Goal: Complete application form

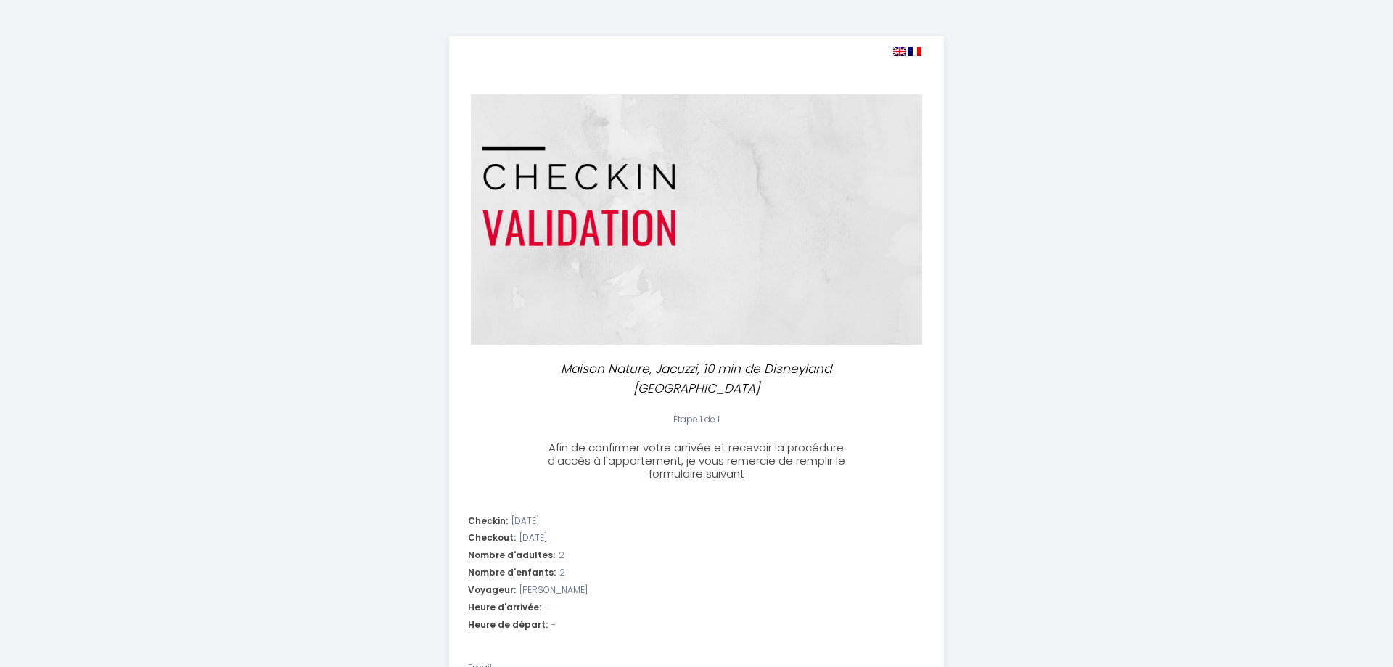
select select
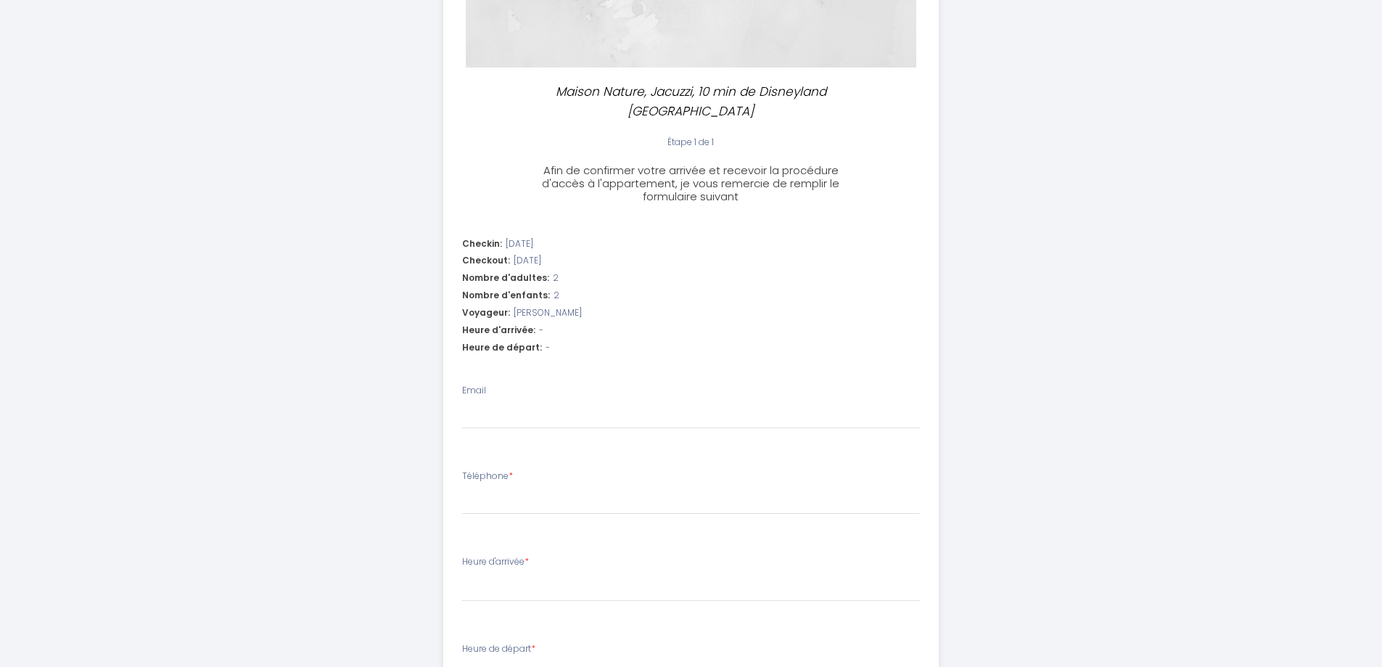
scroll to position [290, 0]
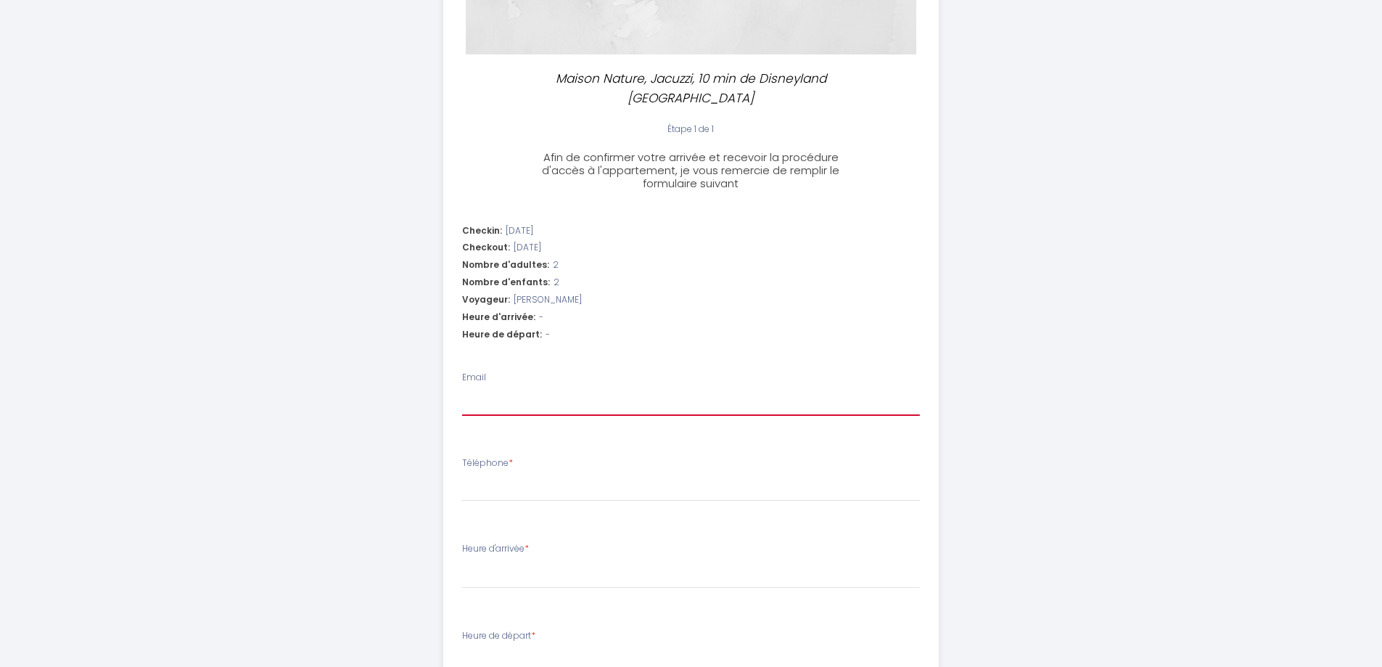
click at [497, 390] on input "Email" at bounding box center [691, 403] width 458 height 26
type input "[EMAIL_ADDRESS][DOMAIN_NAME]"
select select
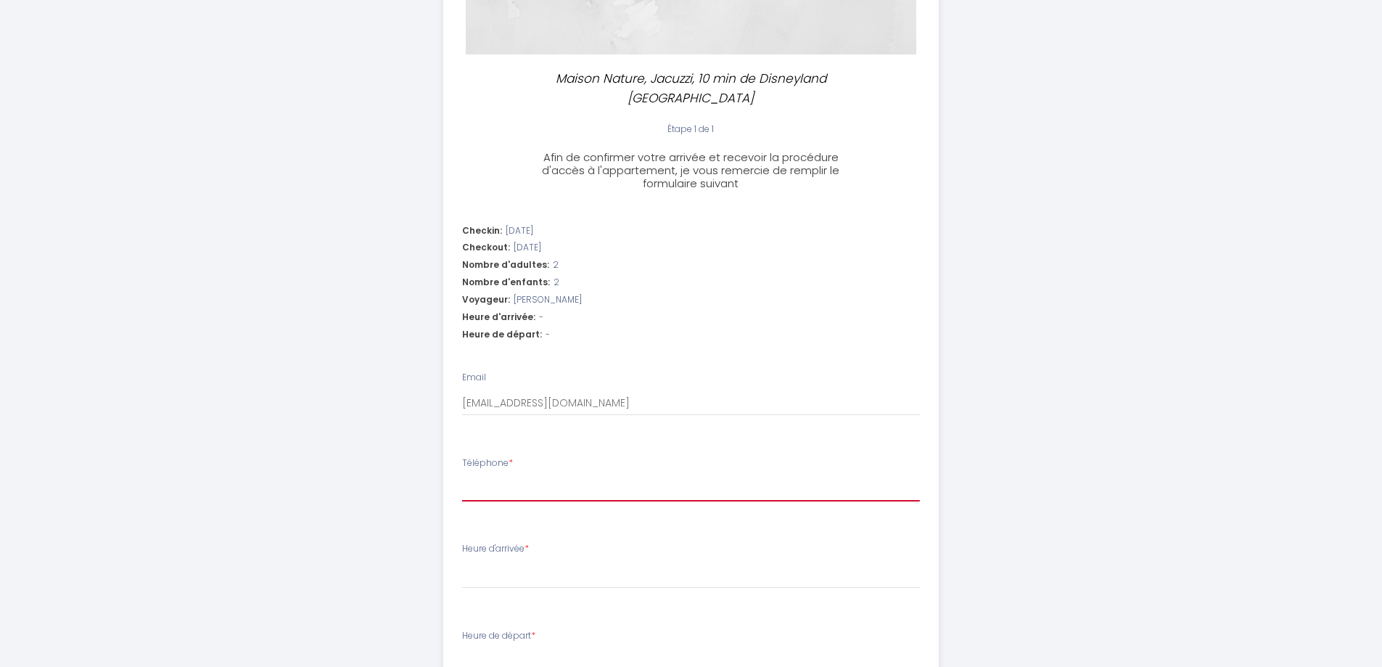
click at [496, 475] on input "Téléphone *" at bounding box center [691, 488] width 458 height 26
type input "+"
select select
type input "+6"
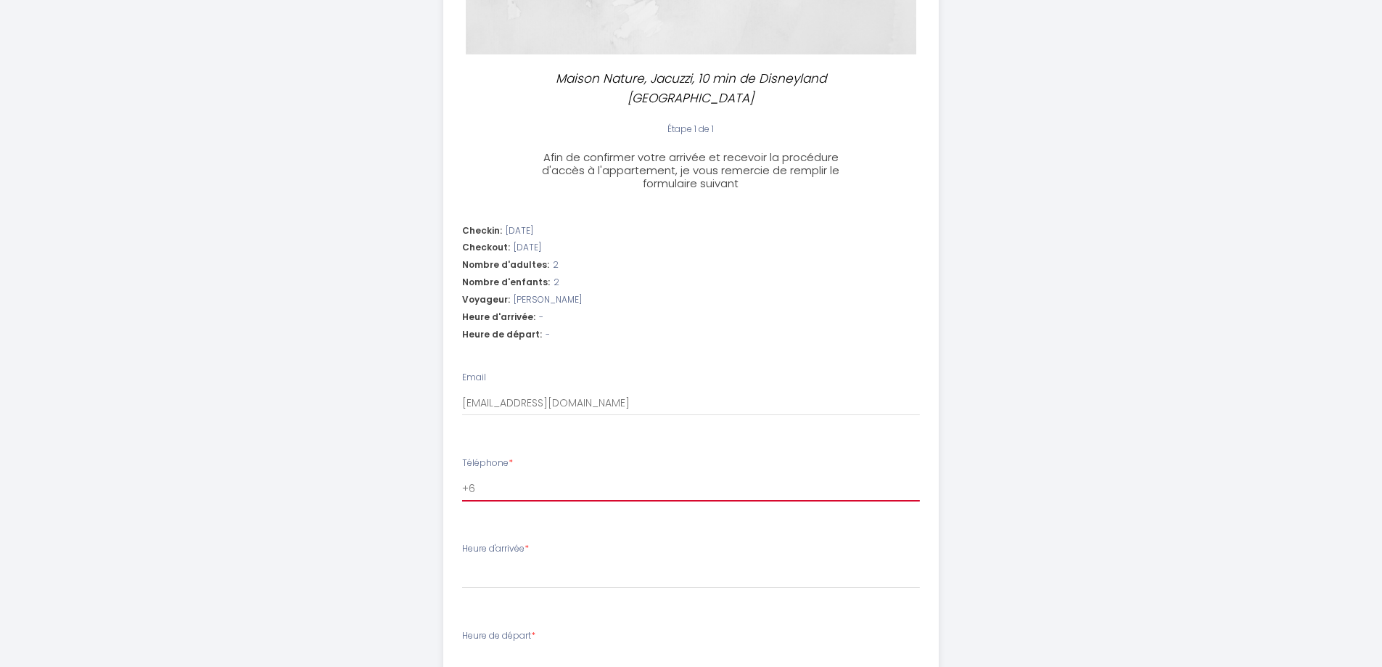
select select
type input "+64"
select select
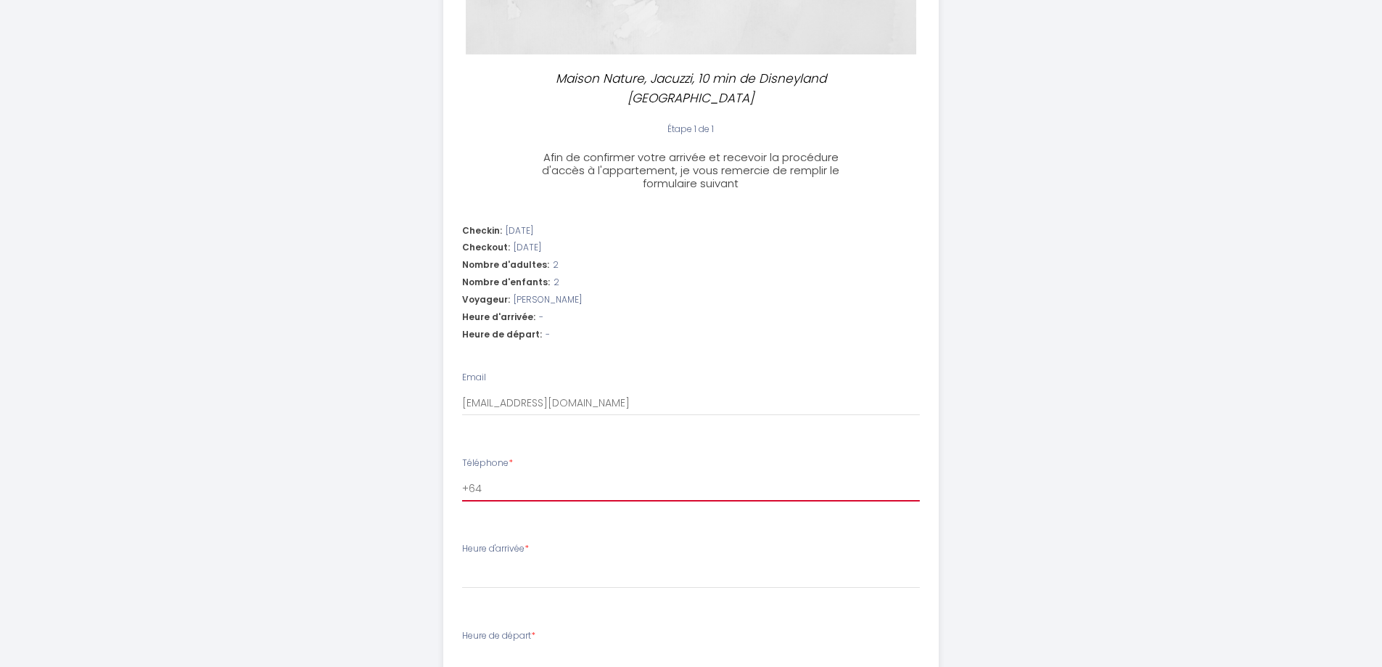
type input "+6"
select select
type input "+"
select select
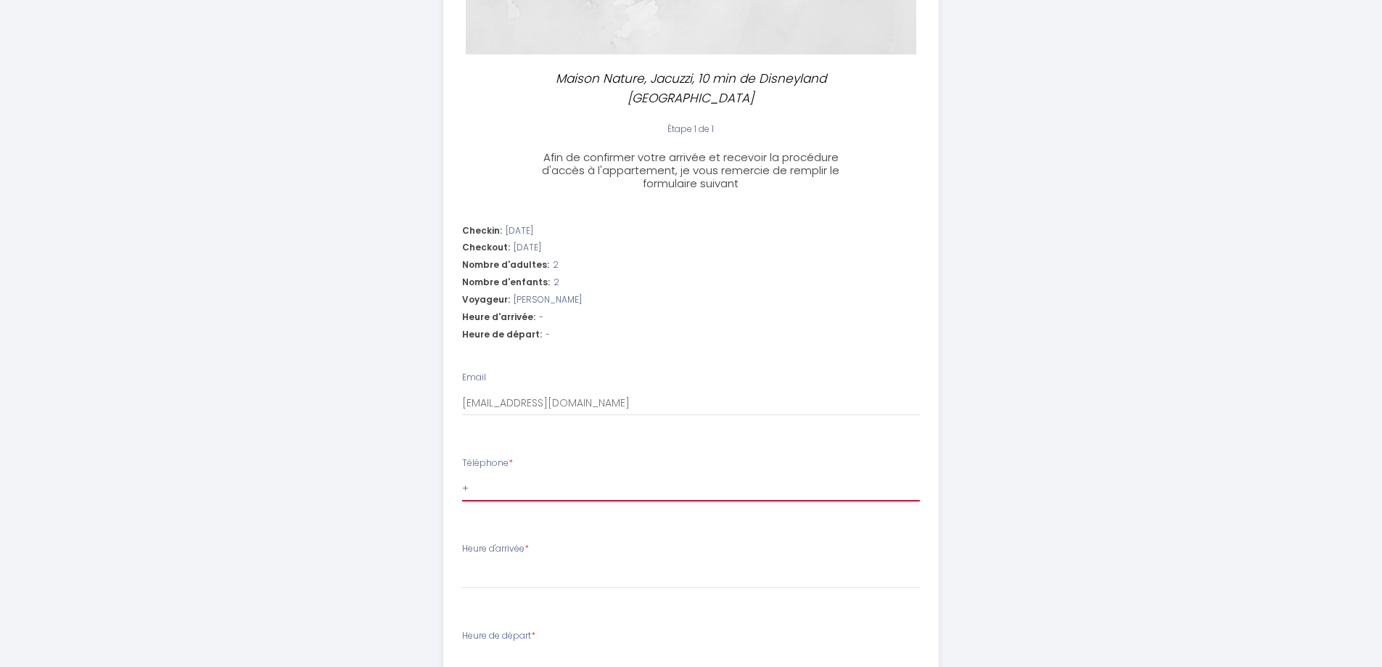
select select
type input "+3"
select select
type input "+34"
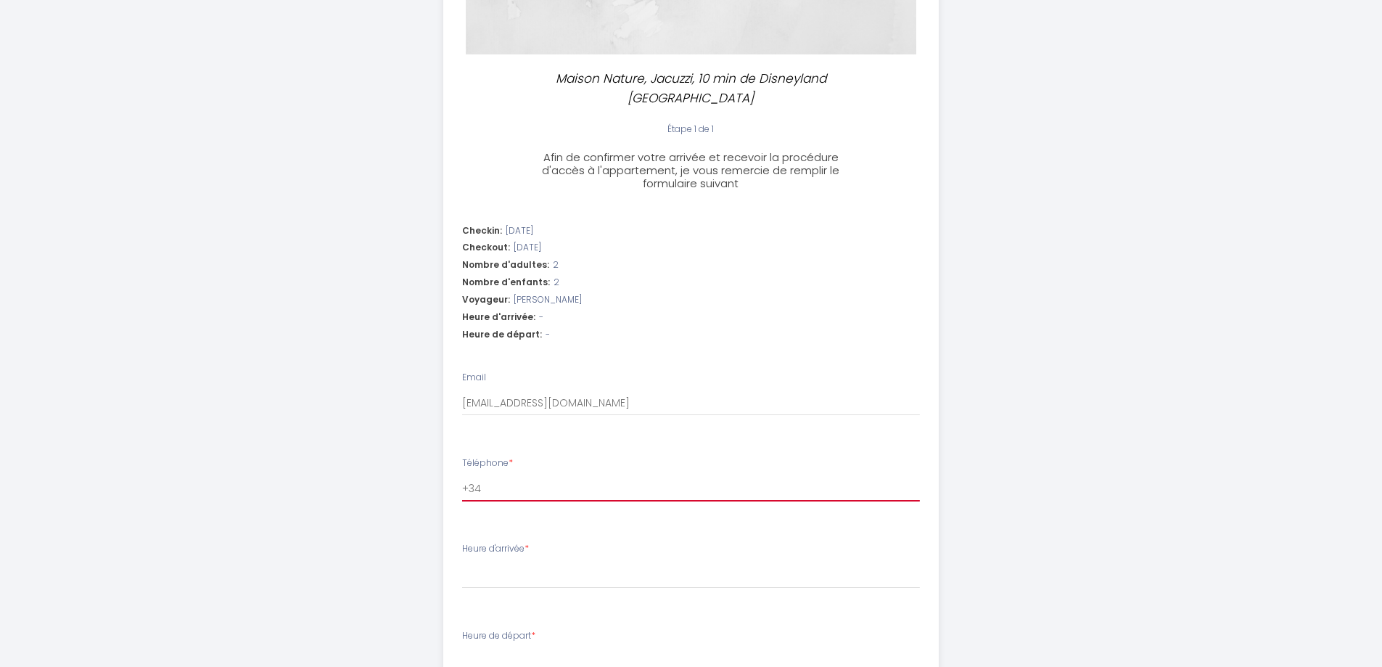
select select
type input "+34"
select select
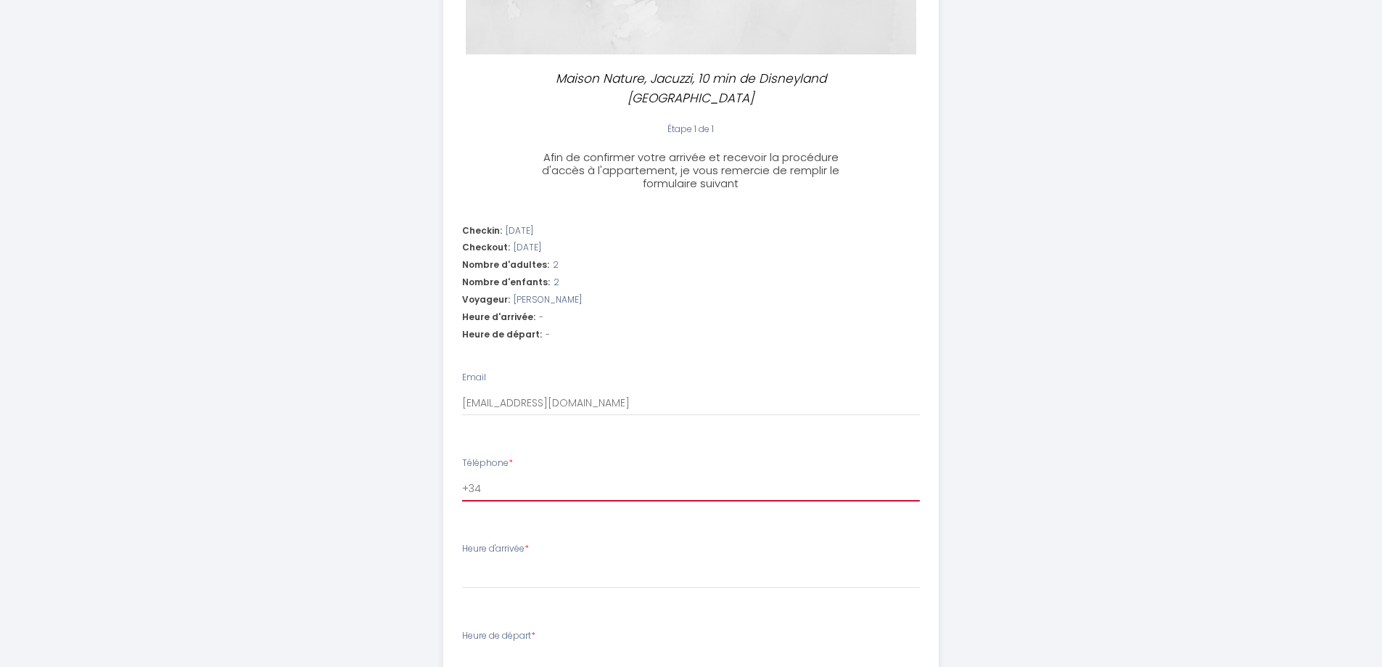
type input "+34 6"
select select
type input "+34 65"
select select
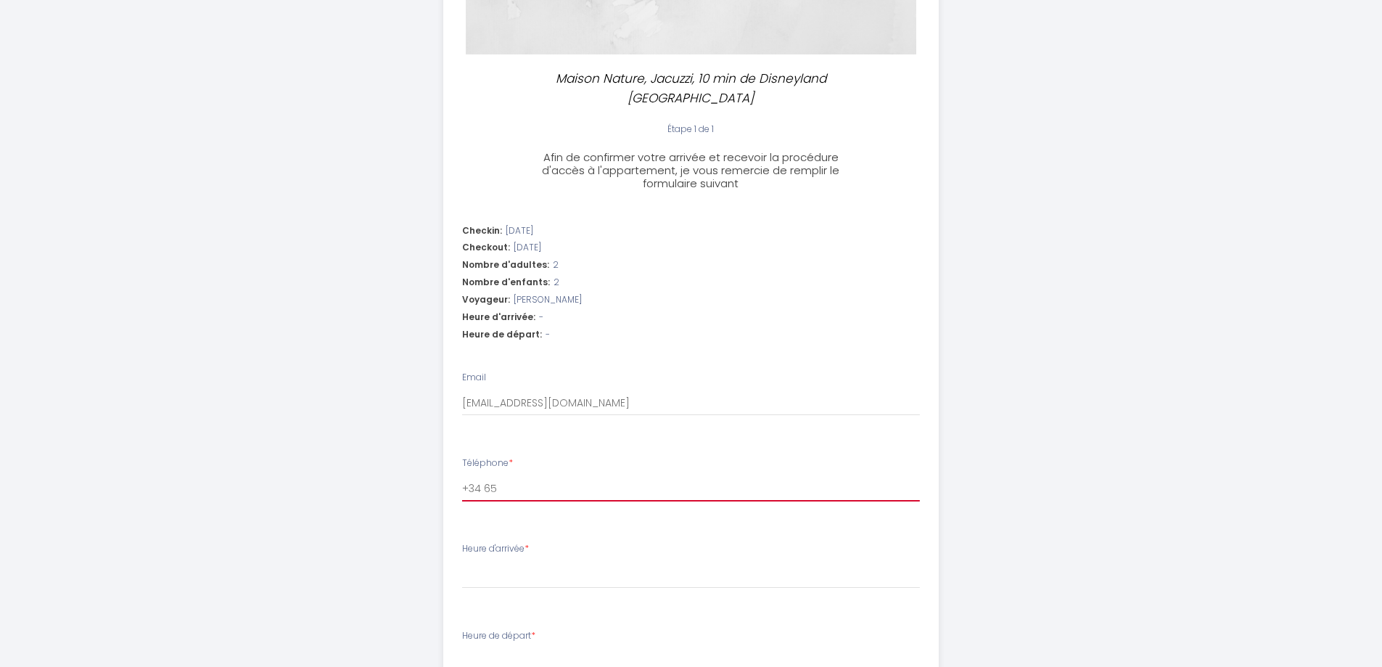
select select
type input "+34 655"
select select
type input "+34 655"
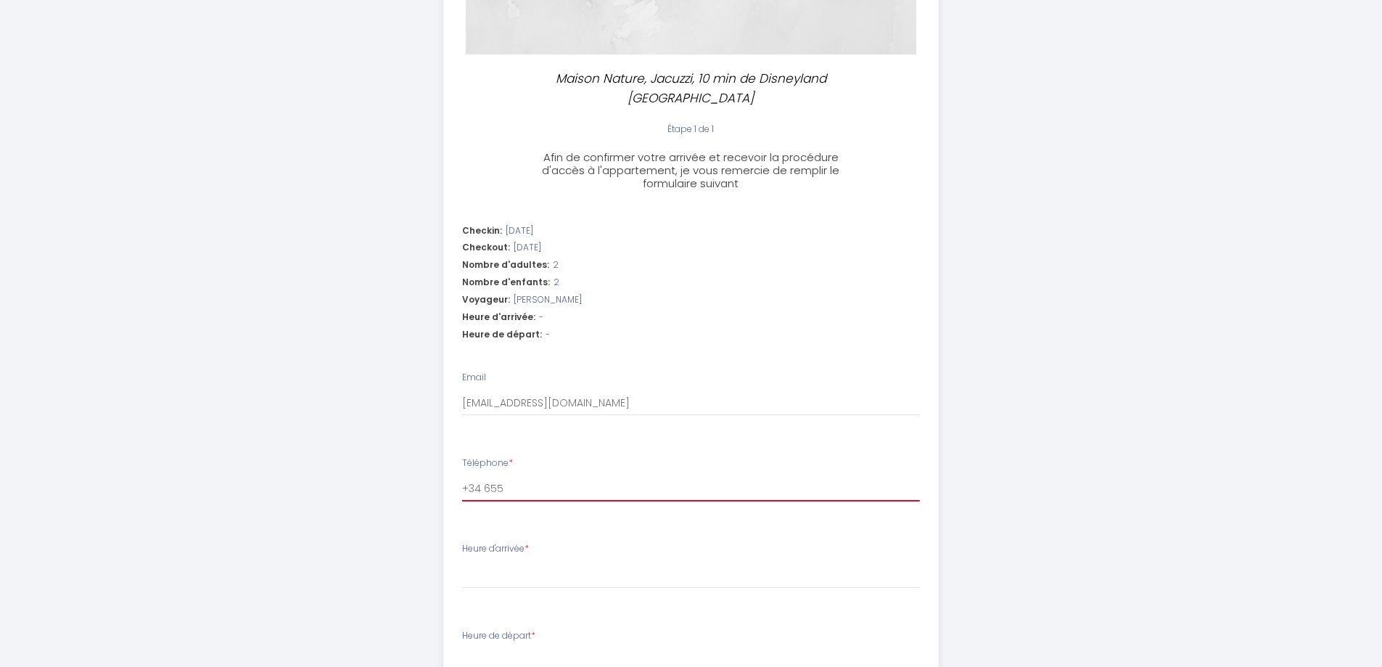
select select
type input "+34 655 9"
select select
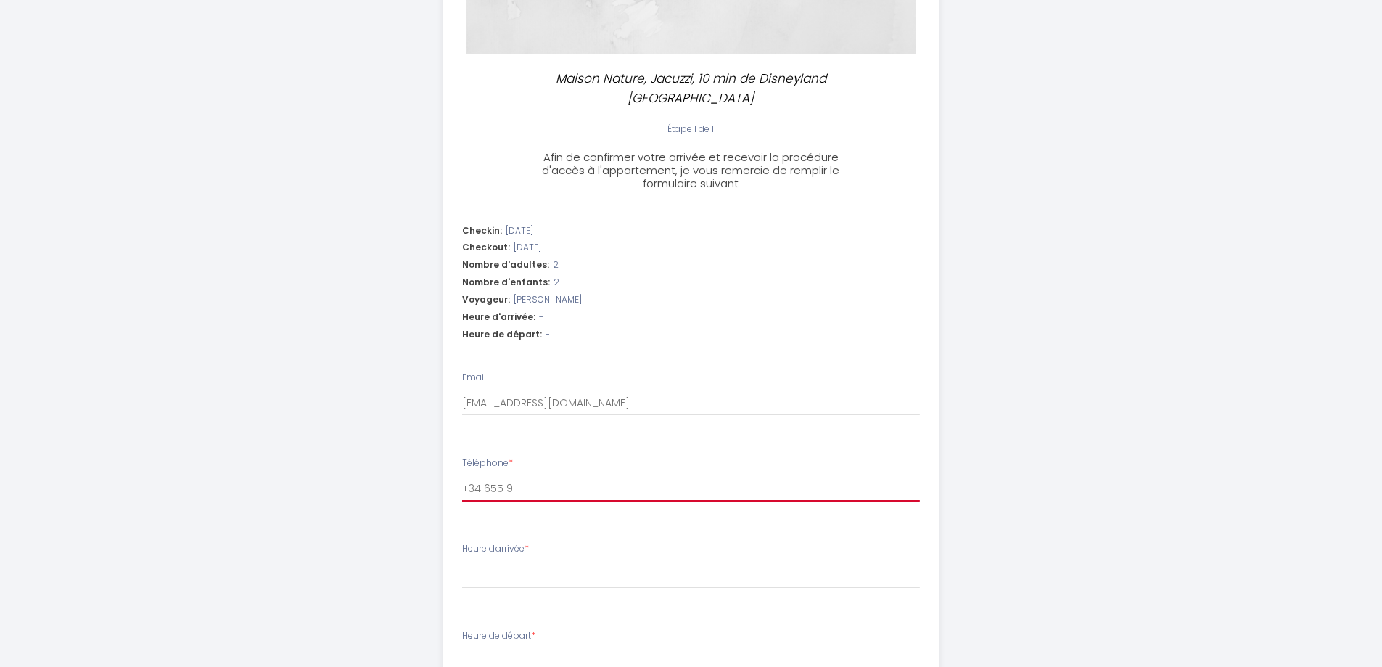
type input "[PHONE_NUMBER]"
select select
type input "[PHONE_NUMBER]"
select select
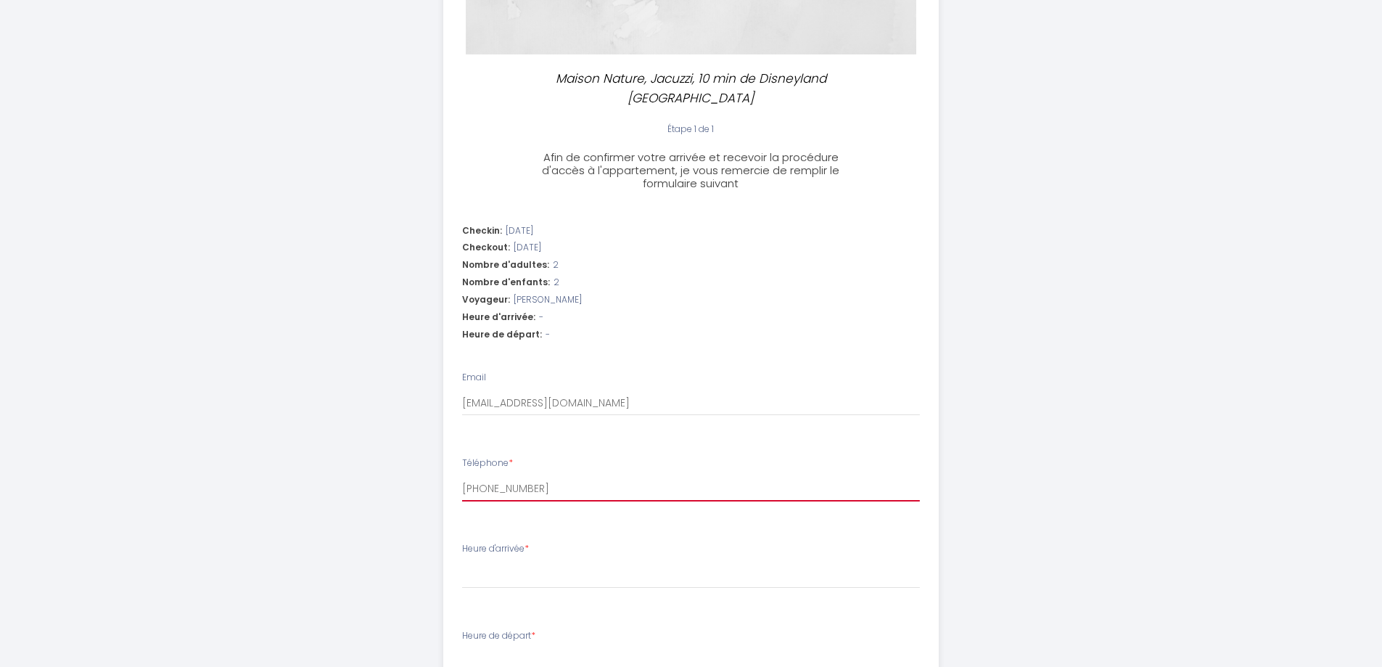
select select
type input "[PHONE_NUMBER]"
select select
type input "[PHONE_NUMBER]"
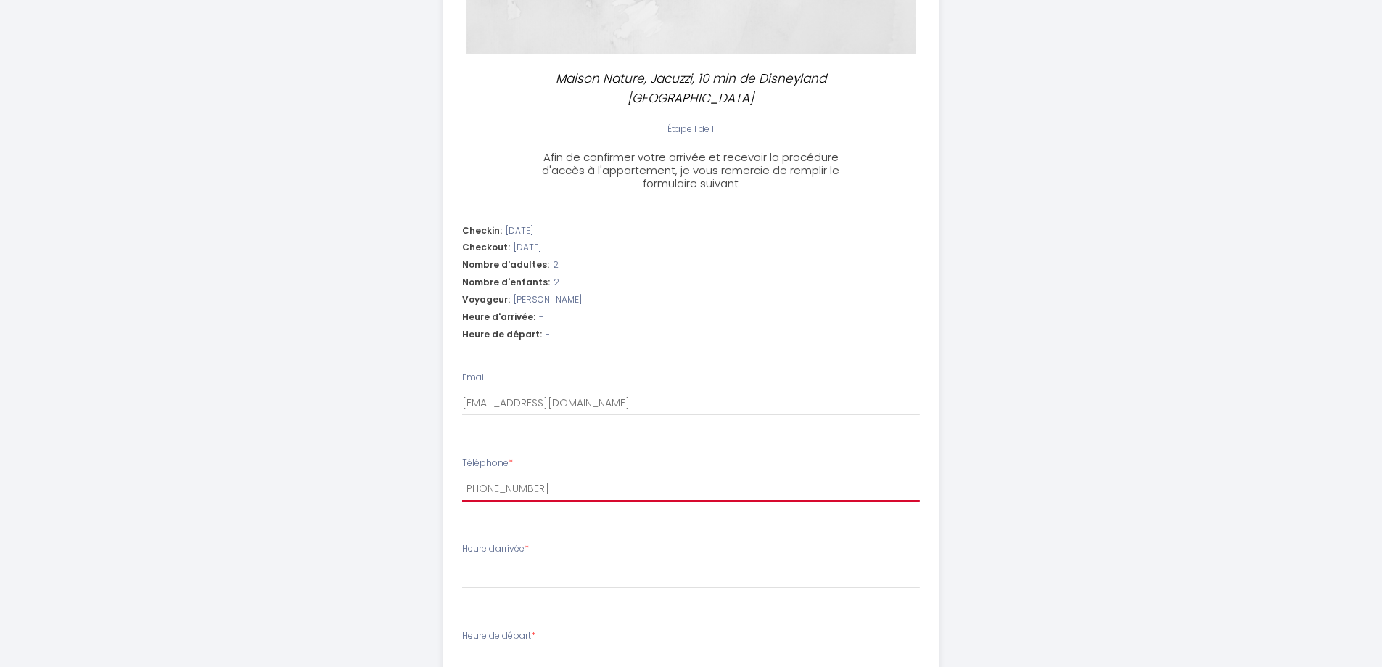
select select
type input "[PHONE_NUMBER]"
select select
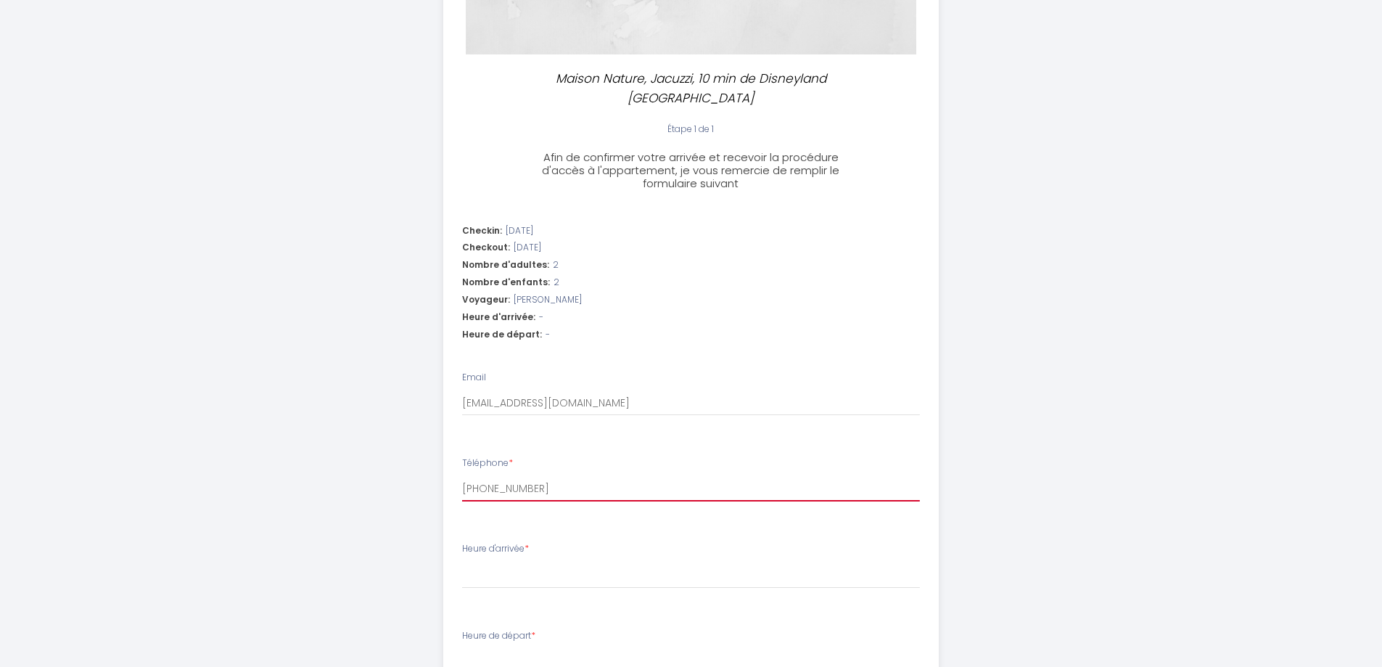
type input "[PHONE_NUMBER]"
select select
type input "[PHONE_NUMBER]"
select select
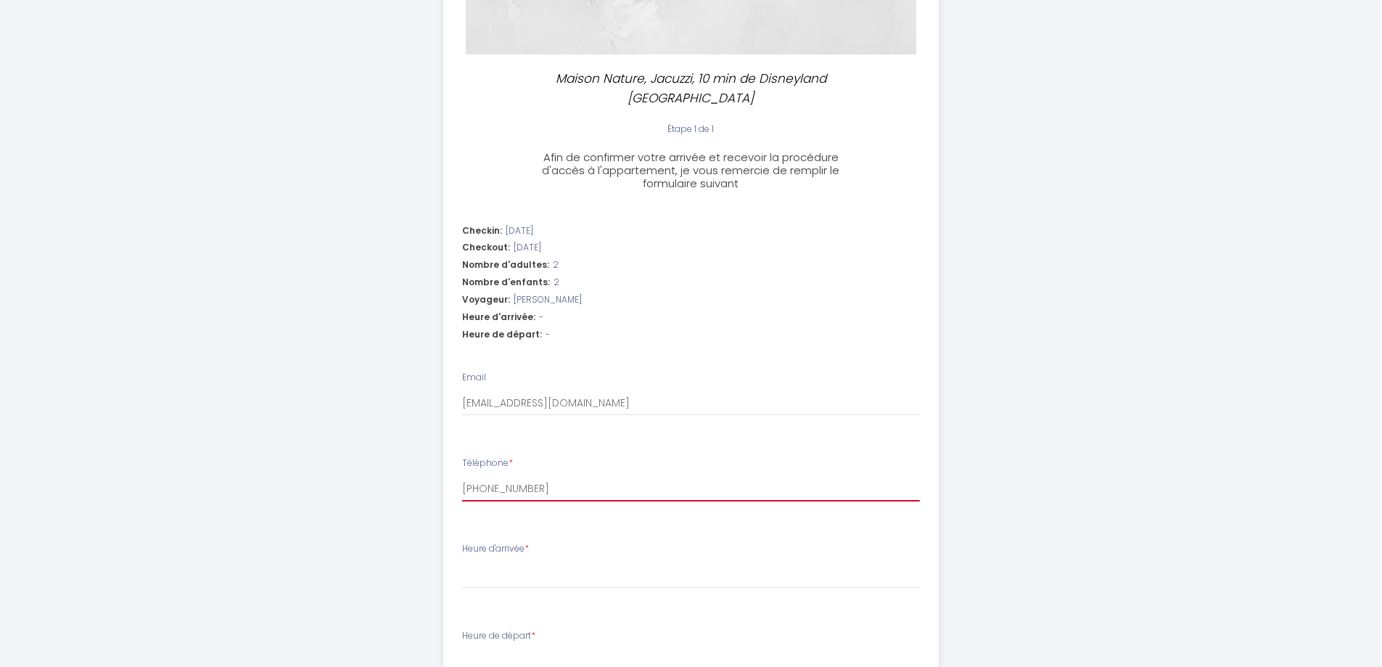
select select
type input "[PHONE_NUMBER]"
click at [516, 562] on select "16:00 16:30 17:00 17:30 18:00 18:30 19:00 19:30 20:00 20:30 21:00 21:30 22:00 2…" at bounding box center [691, 575] width 458 height 28
select select "17:30"
click at [462, 561] on select "16:00 16:30 17:00 17:30 18:00 18:30 19:00 19:30 20:00 20:30 21:00 21:30 22:00 2…" at bounding box center [691, 575] width 458 height 28
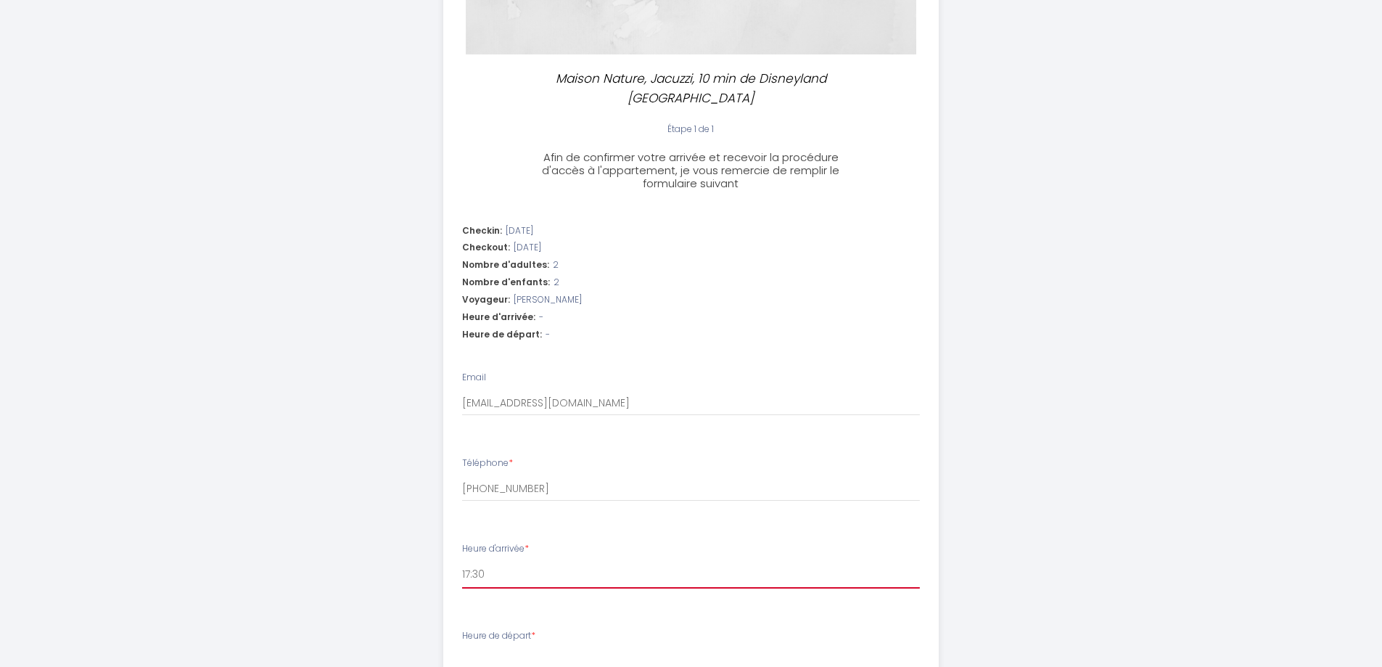
select select
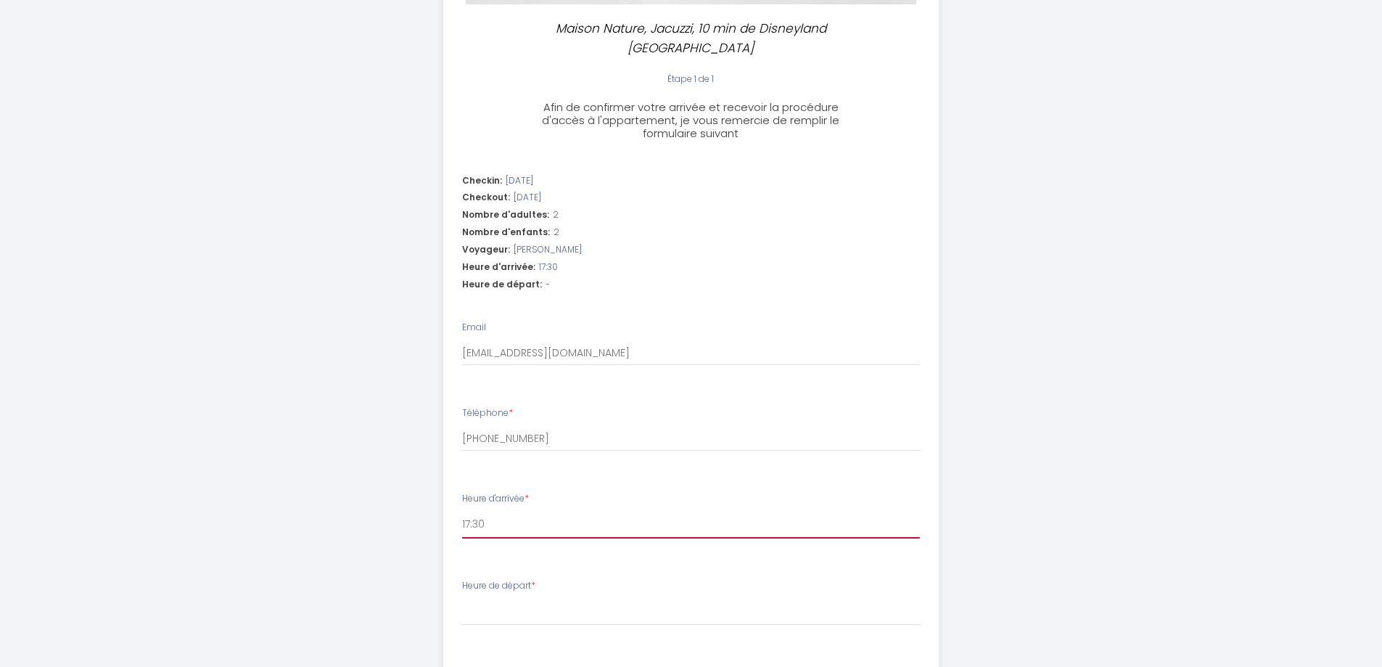
scroll to position [363, 0]
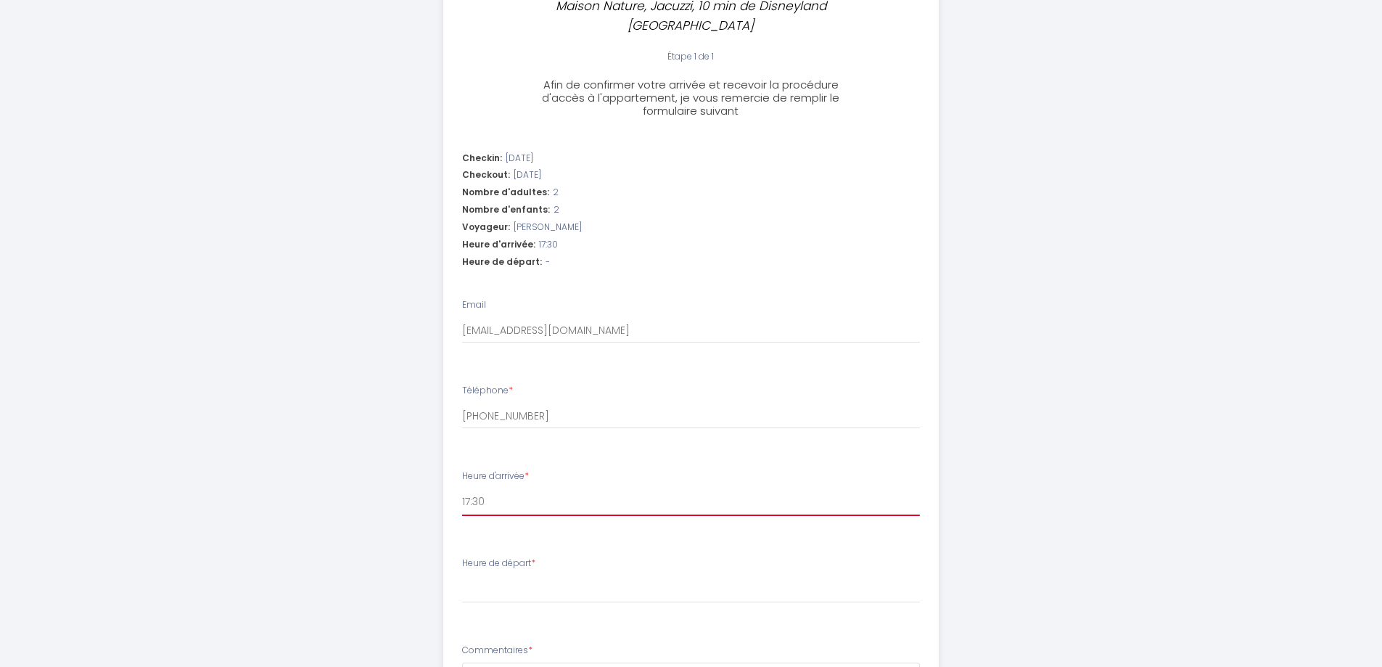
click at [495, 488] on select "16:00 16:30 17:00 17:30 18:00 18:30 19:00 19:30 20:00 20:30 21:00 21:30 22:00 2…" at bounding box center [691, 502] width 458 height 28
select select "16:30"
click at [462, 488] on select "16:00 16:30 17:00 17:30 18:00 18:30 19:00 19:30 20:00 20:30 21:00 21:30 22:00 2…" at bounding box center [691, 502] width 458 height 28
click at [546, 575] on select "00:00 00:30 01:00 01:30 02:00 02:30 03:00 03:30 04:00 04:30 05:00 05:30 06:00 0…" at bounding box center [691, 589] width 458 height 28
click at [506, 556] on label "Heure de départ *" at bounding box center [498, 563] width 73 height 14
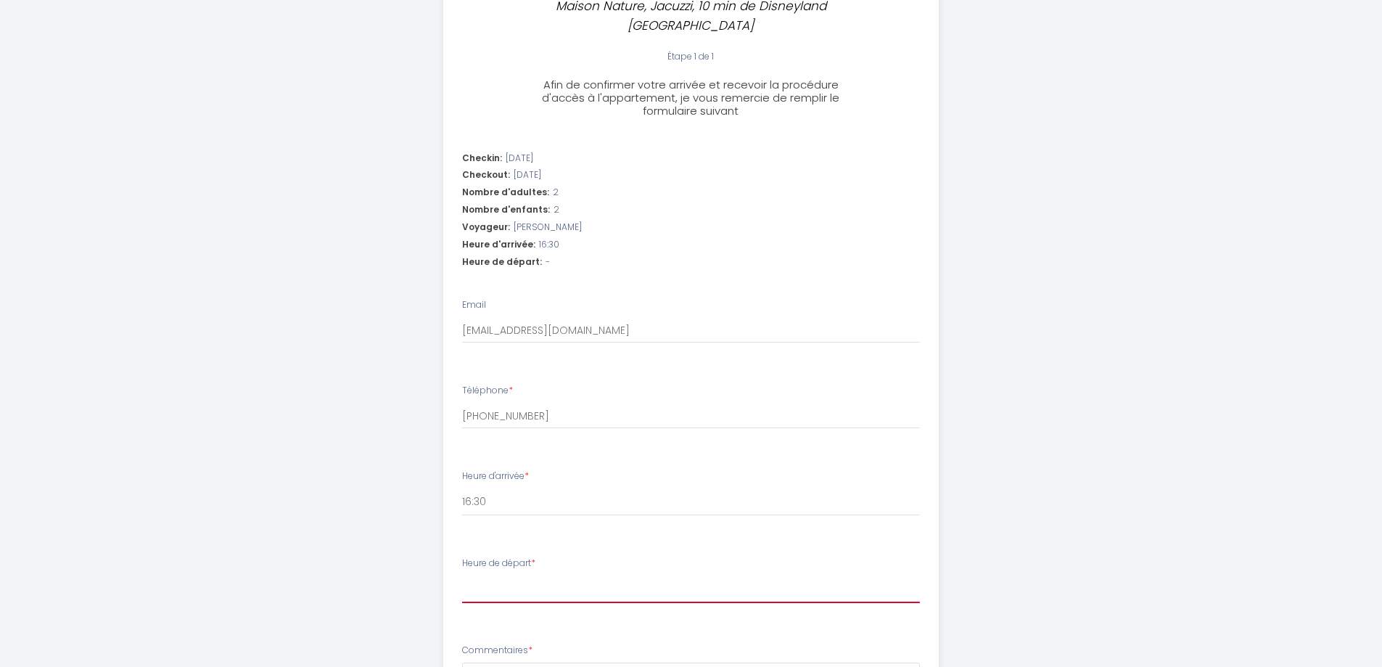
click at [506, 575] on select "00:00 00:30 01:00 01:30 02:00 02:30 03:00 03:30 04:00 04:30 05:00 05:30 06:00 0…" at bounding box center [691, 589] width 458 height 28
click at [499, 575] on select "00:00 00:30 01:00 01:30 02:00 02:30 03:00 03:30 04:00 04:30 05:00 05:30 06:00 0…" at bounding box center [691, 589] width 458 height 28
select select "07:00"
click at [462, 575] on select "00:00 00:30 01:00 01:30 02:00 02:30 03:00 03:30 04:00 04:30 05:00 05:30 06:00 0…" at bounding box center [691, 589] width 458 height 28
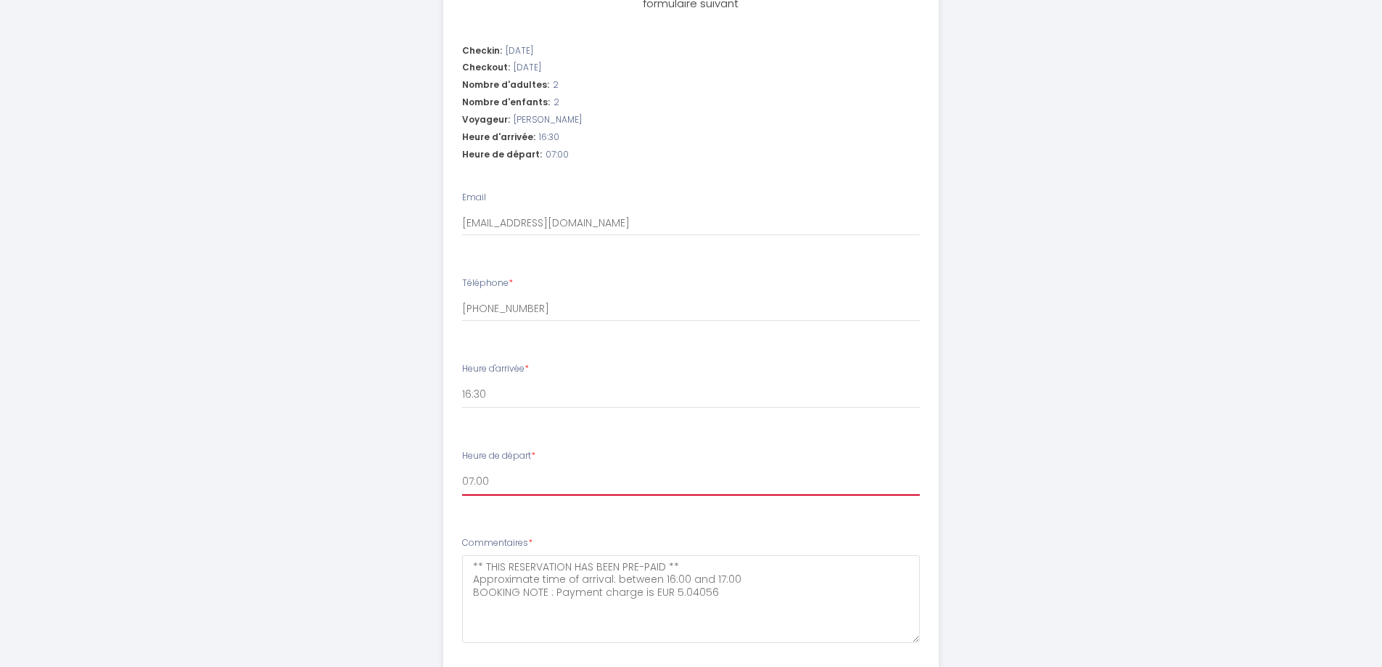
scroll to position [508, 0]
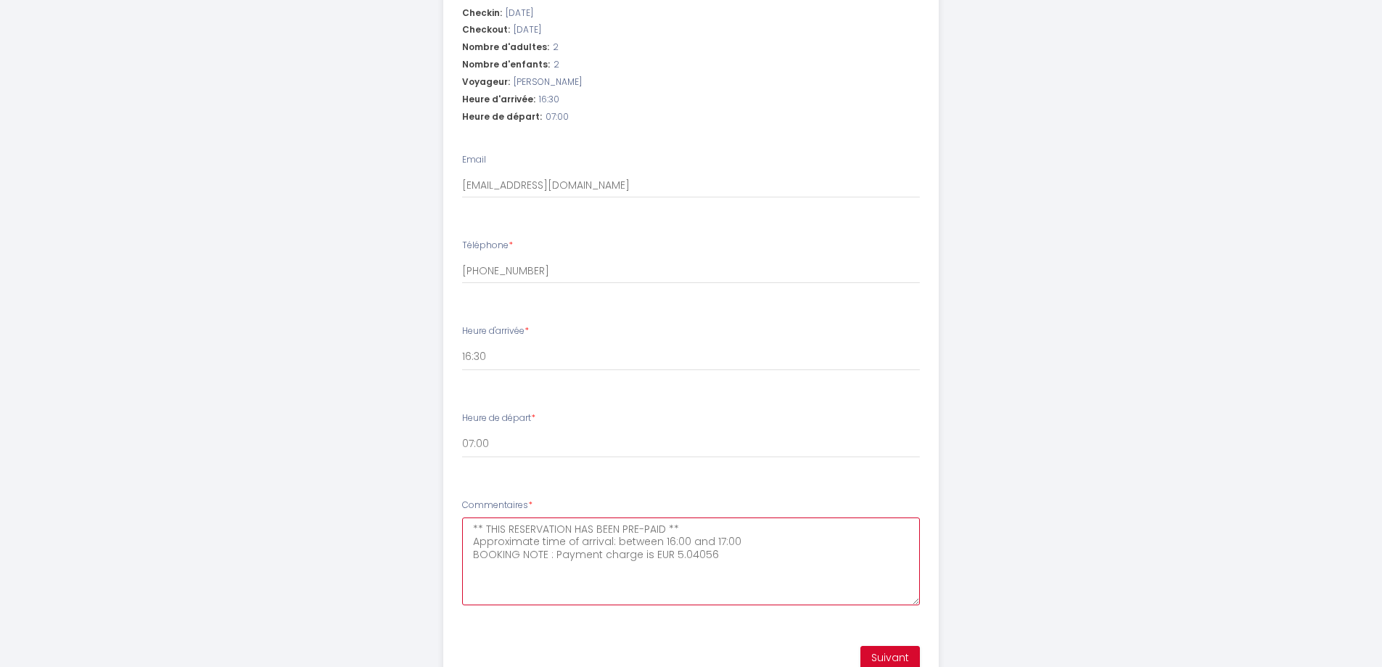
click at [670, 535] on textarea "** THIS RESERVATION HAS BEEN PRE-PAID ** Approximate time of arrival: between 1…" at bounding box center [691, 561] width 458 height 88
drag, startPoint x: 472, startPoint y: 538, endPoint x: 730, endPoint y: 536, distance: 258.3
click at [730, 536] on textarea "** THIS RESERVATION HAS BEEN PRE-PAID ** Approximate time of arrival: between 1…" at bounding box center [691, 561] width 458 height 88
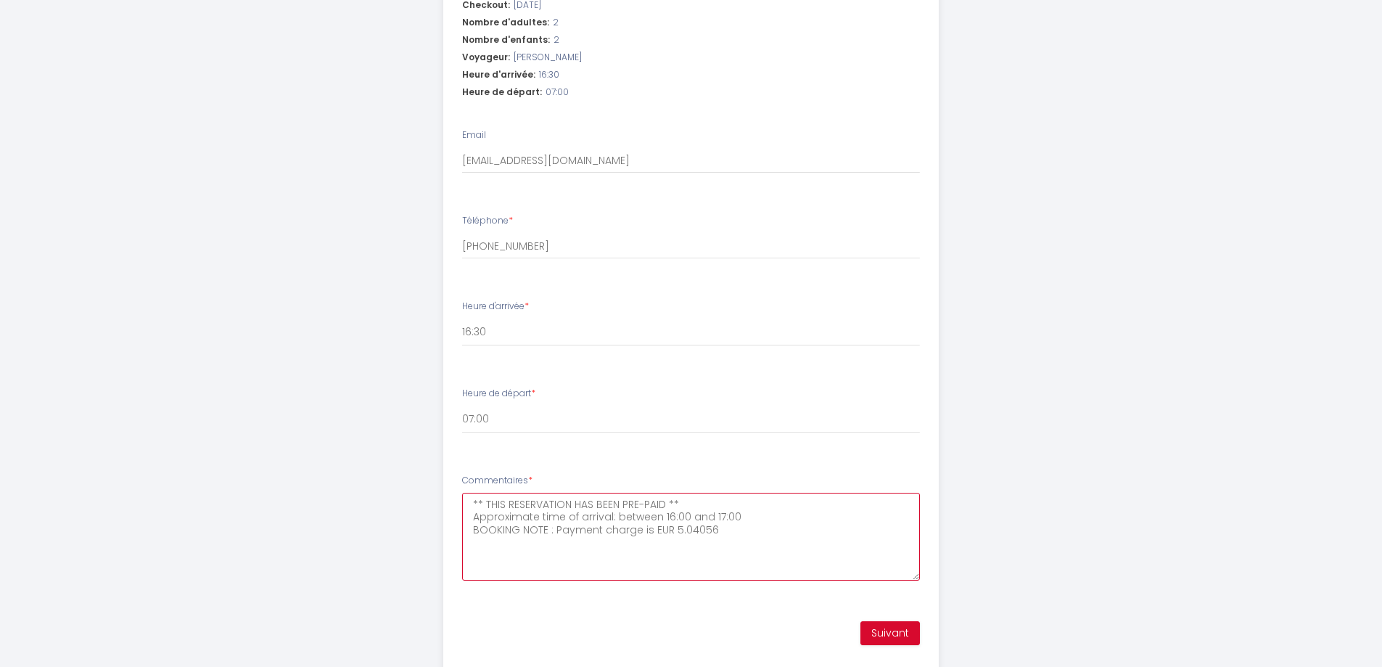
scroll to position [552, 0]
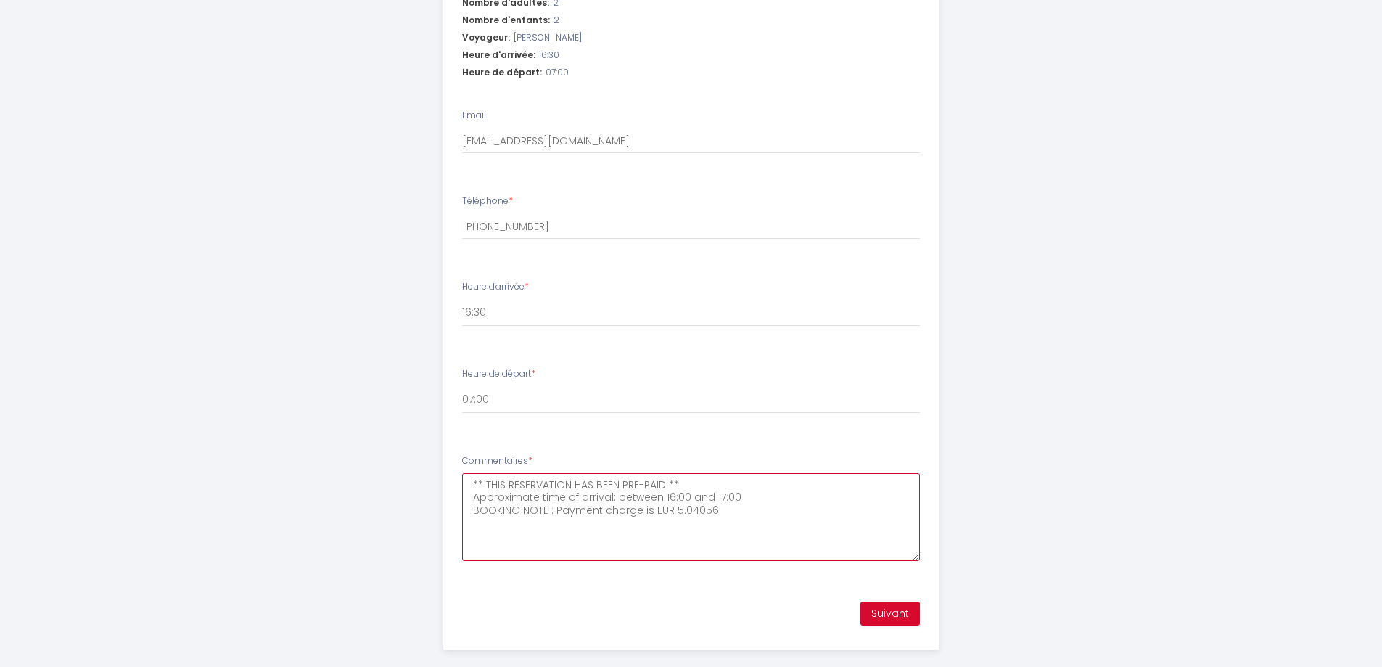
click at [698, 484] on textarea "** THIS RESERVATION HAS BEEN PRE-PAID ** Approximate time of arrival: between 1…" at bounding box center [691, 517] width 458 height 88
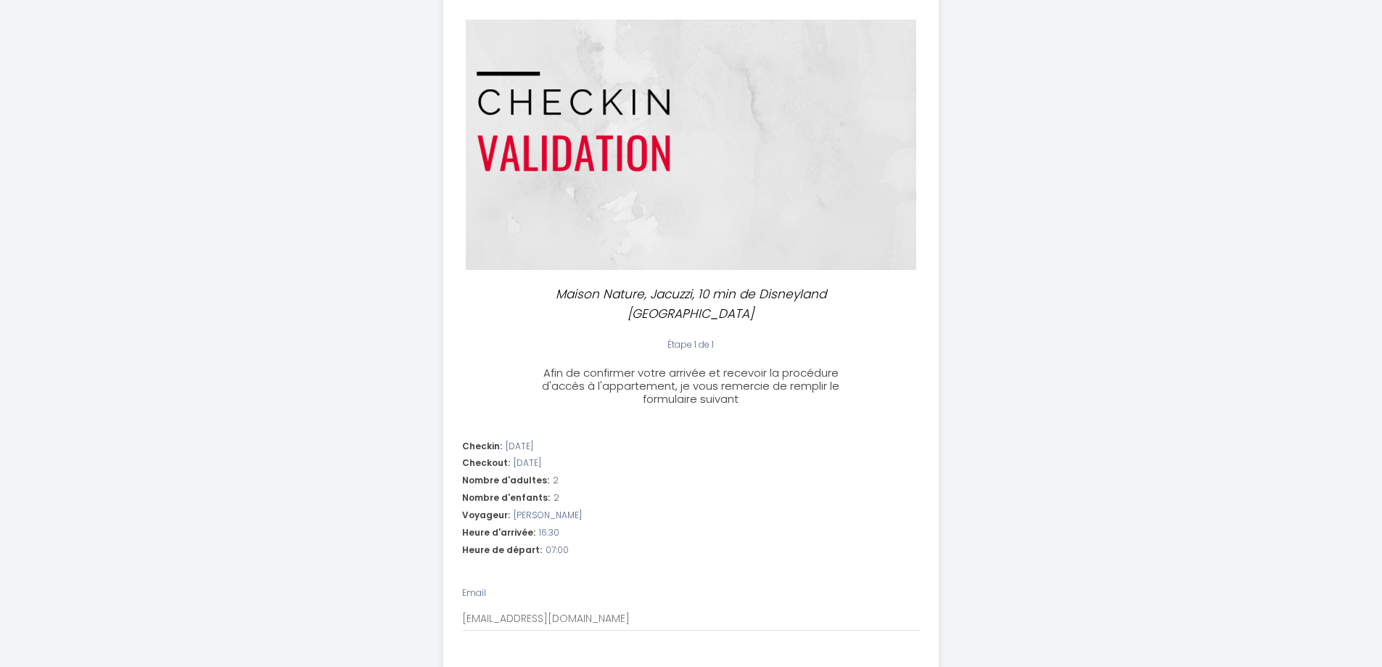
scroll to position [0, 0]
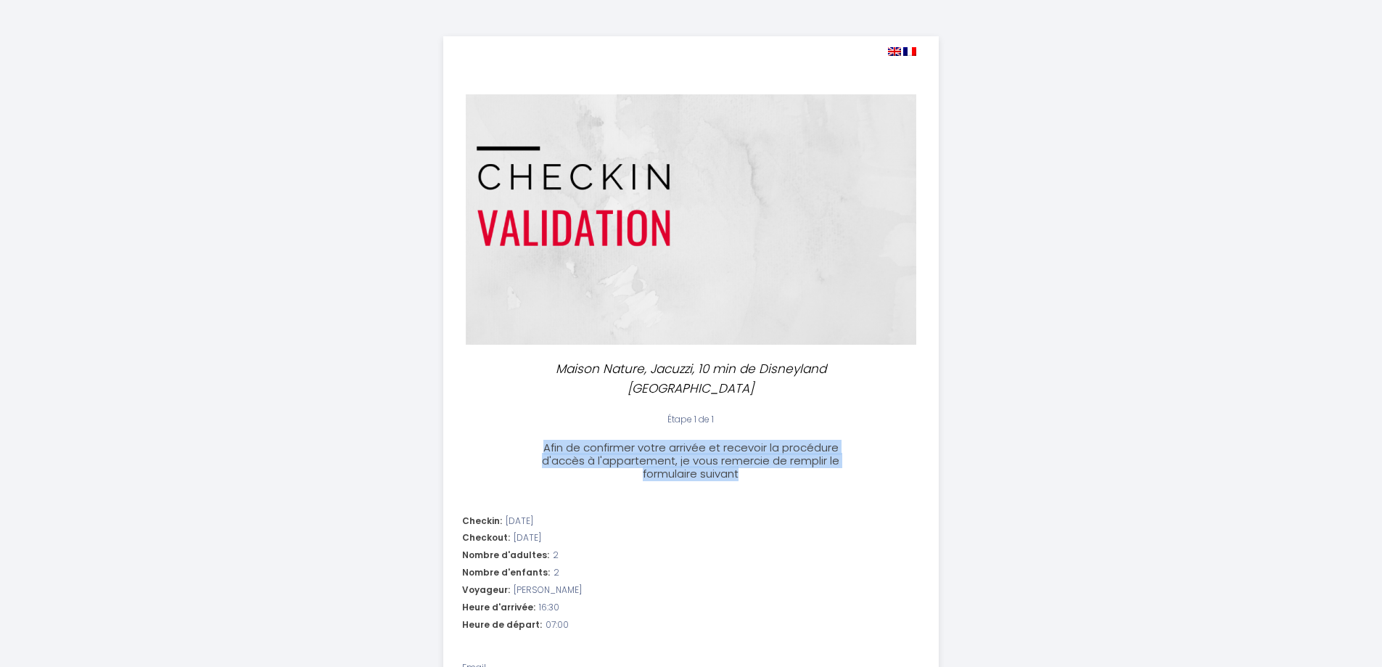
drag, startPoint x: 541, startPoint y: 427, endPoint x: 760, endPoint y: 458, distance: 221.2
click at [760, 458] on h3 "Afin de confirmer votre arrivée et recevoir la procédure d'accès à l'appartemen…" at bounding box center [691, 460] width 323 height 39
copy span "Afin de confirmer votre arrivée et recevoir la procédure d'accès à l'appartemen…"
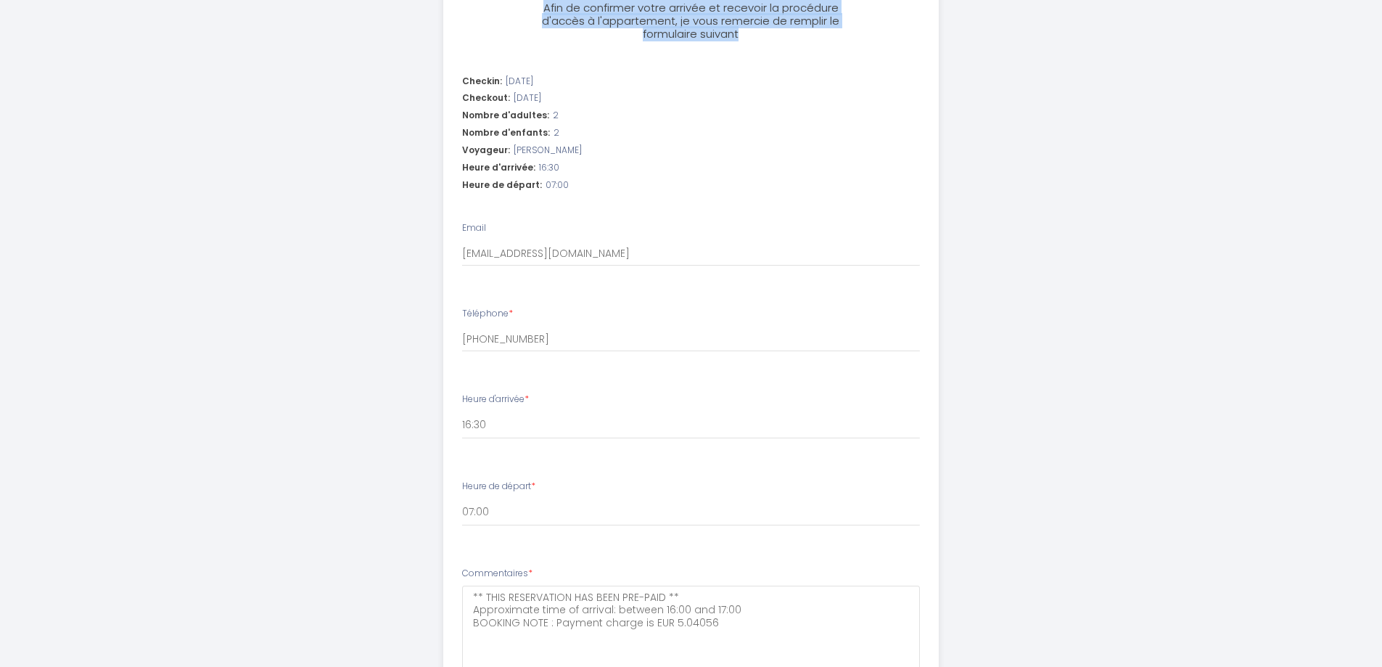
scroll to position [552, 0]
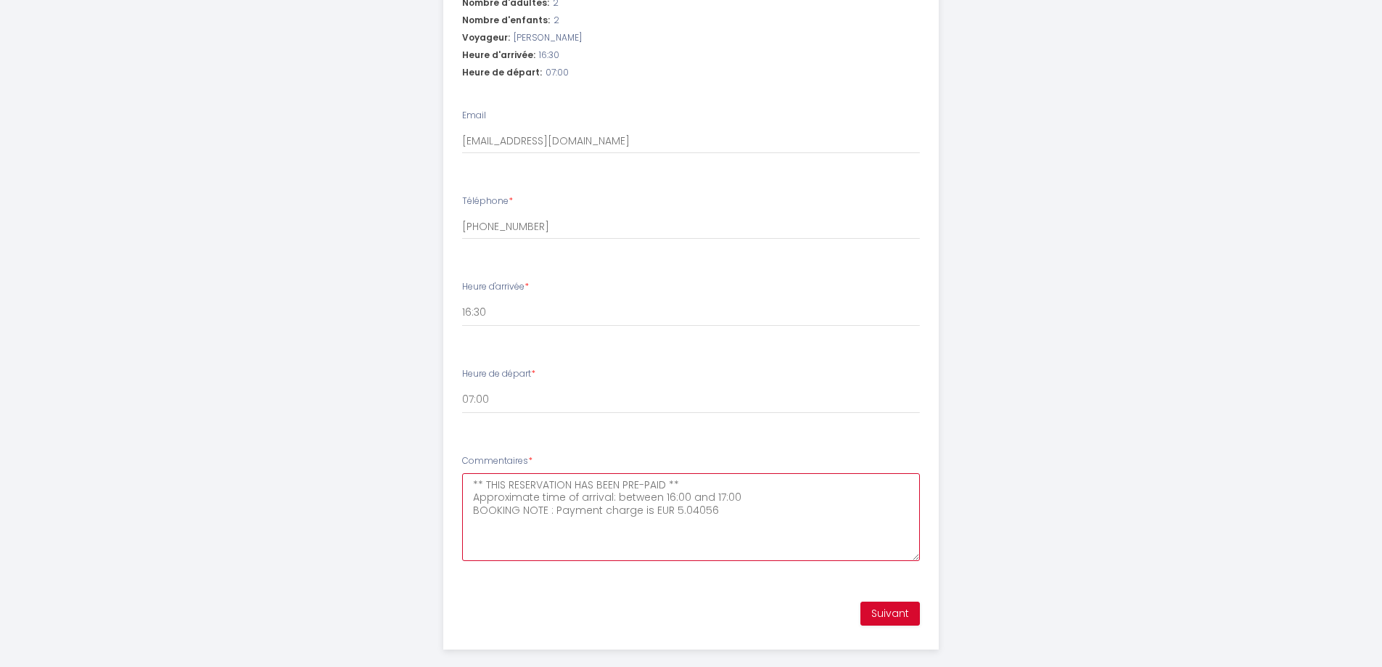
drag, startPoint x: 471, startPoint y: 489, endPoint x: 731, endPoint y: 493, distance: 260.4
click at [731, 493] on textarea "** THIS RESERVATION HAS BEEN PRE-PAID ** Approximate time of arrival: between 1…" at bounding box center [691, 517] width 458 height 88
type textarea "** THIS RESERVATION HAS BEEN PRE-PAID ** Approximate time of arrival: between 1…"
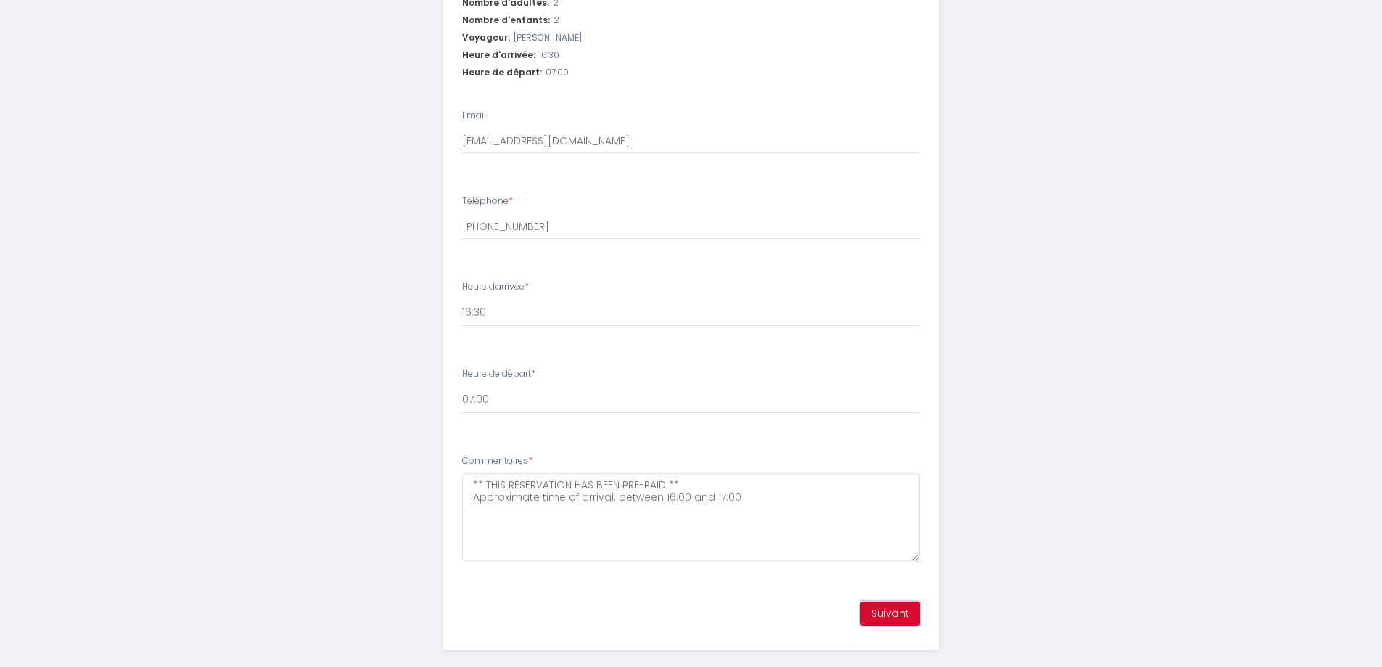
click at [894, 601] on button "Suivant" at bounding box center [889, 613] width 59 height 25
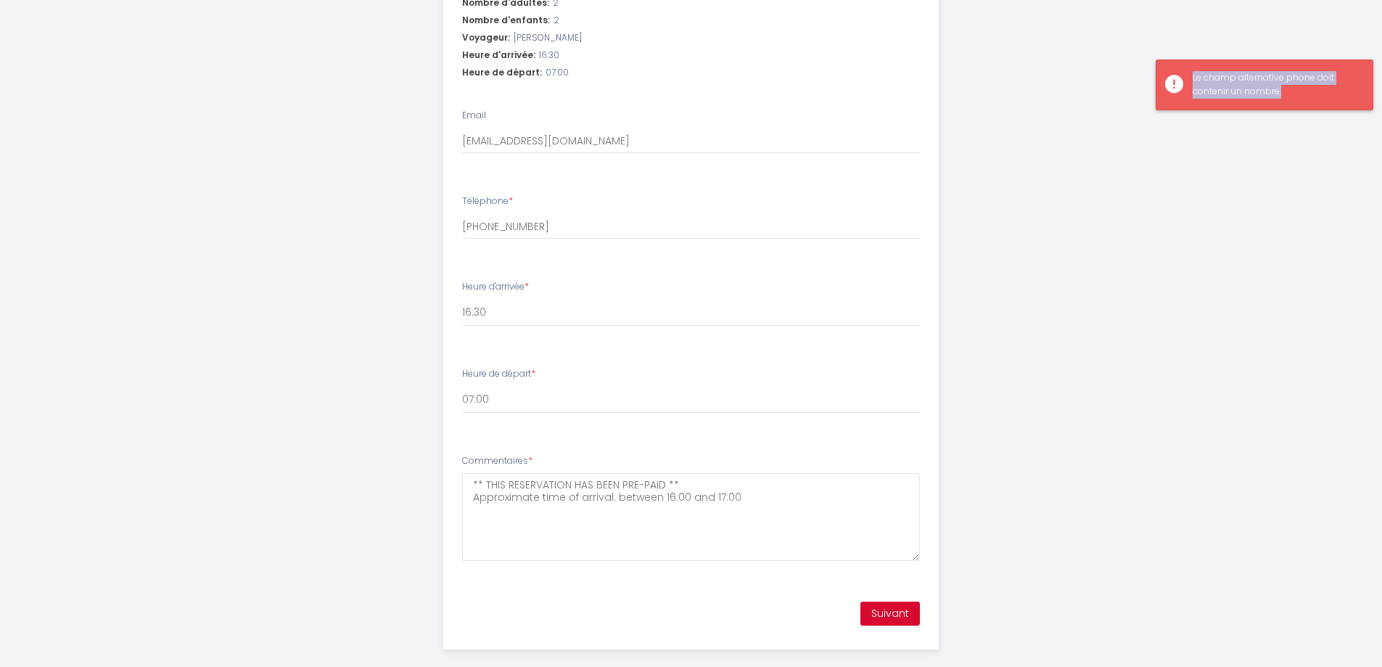
drag, startPoint x: 1293, startPoint y: 94, endPoint x: 1185, endPoint y: 73, distance: 110.1
click at [1185, 73] on div "Le champ alternative phone doit contenir un nombre." at bounding box center [1265, 84] width 218 height 51
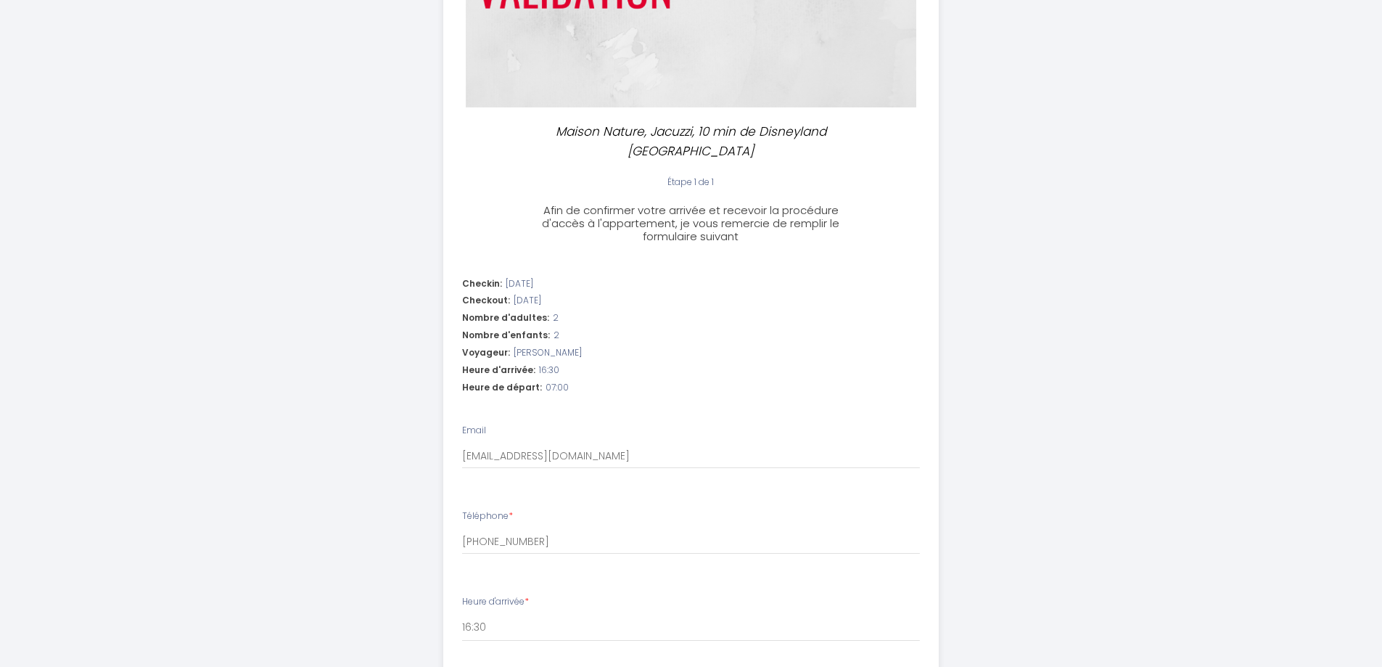
scroll to position [117, 0]
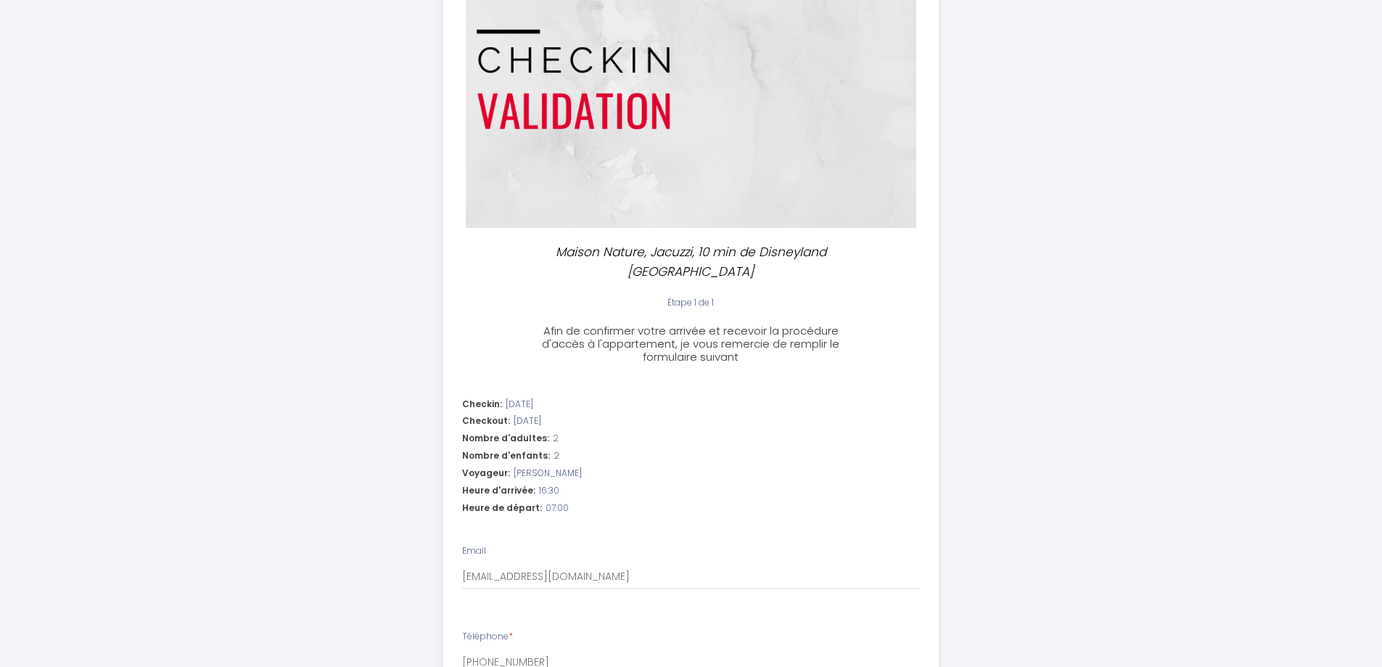
copy div "Le champ alternative phone doit contenir un nombre."
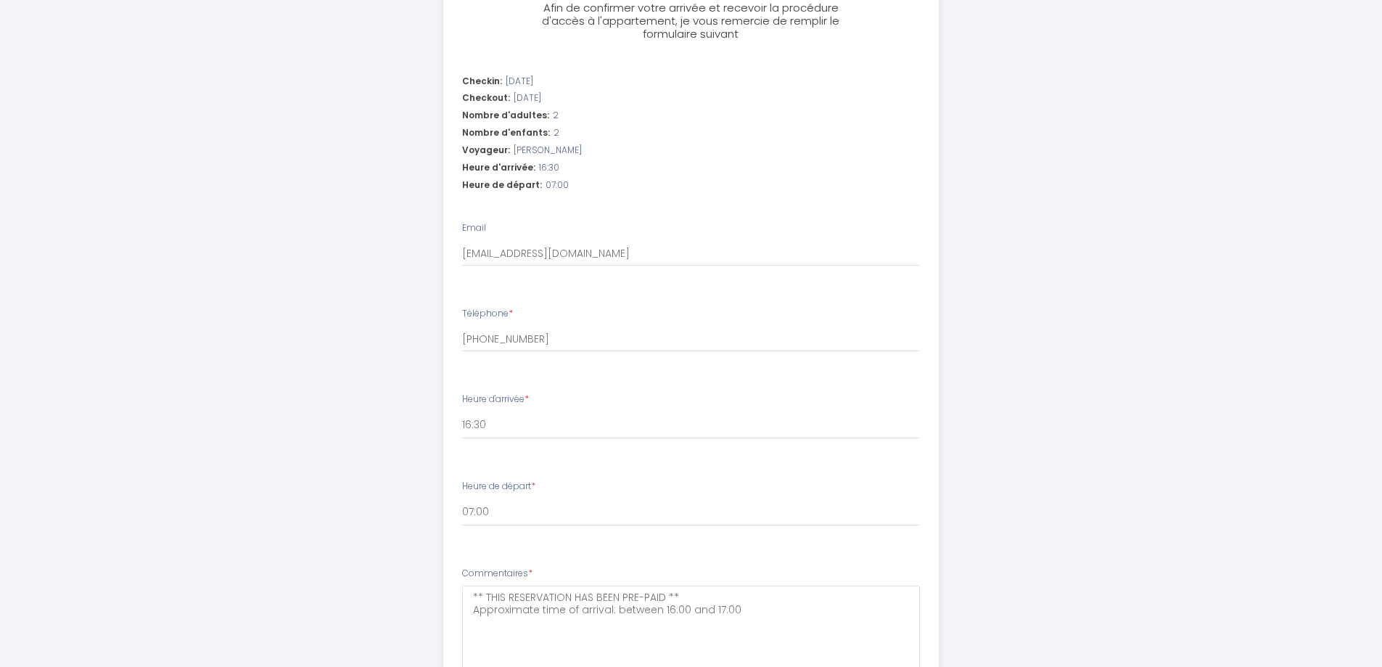
scroll to position [552, 0]
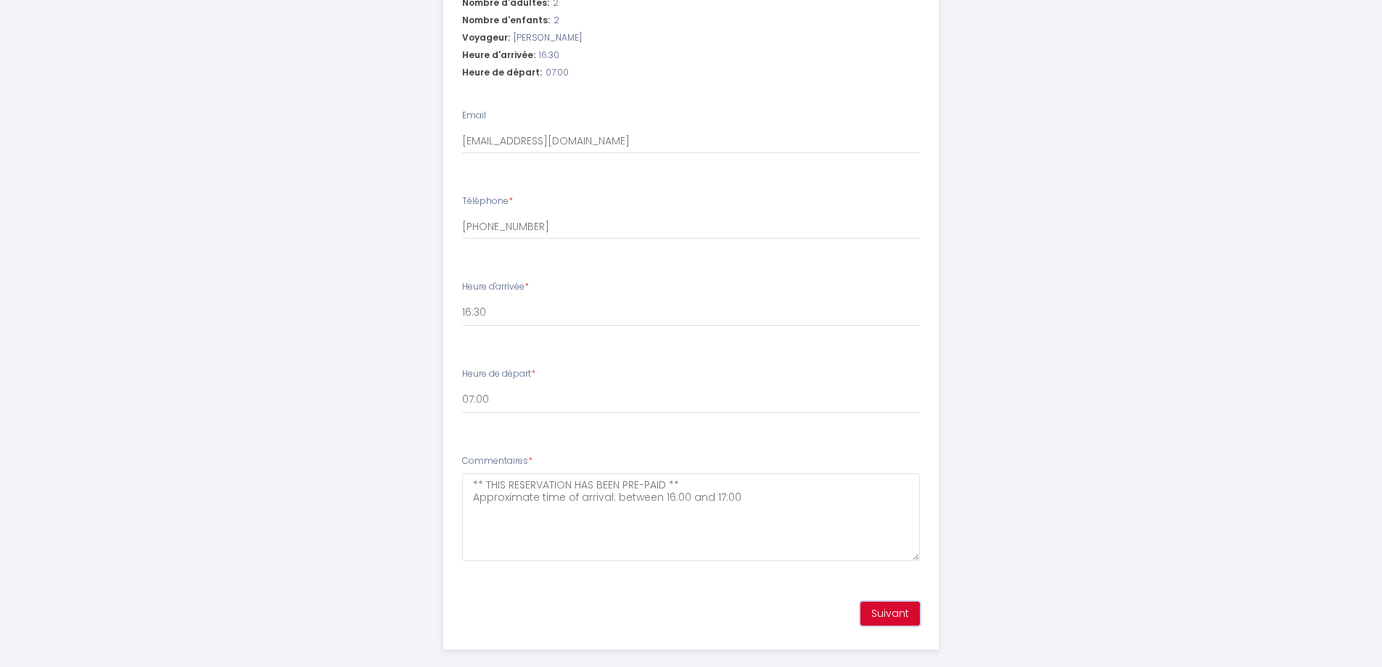
click at [877, 601] on button "Suivant" at bounding box center [889, 613] width 59 height 25
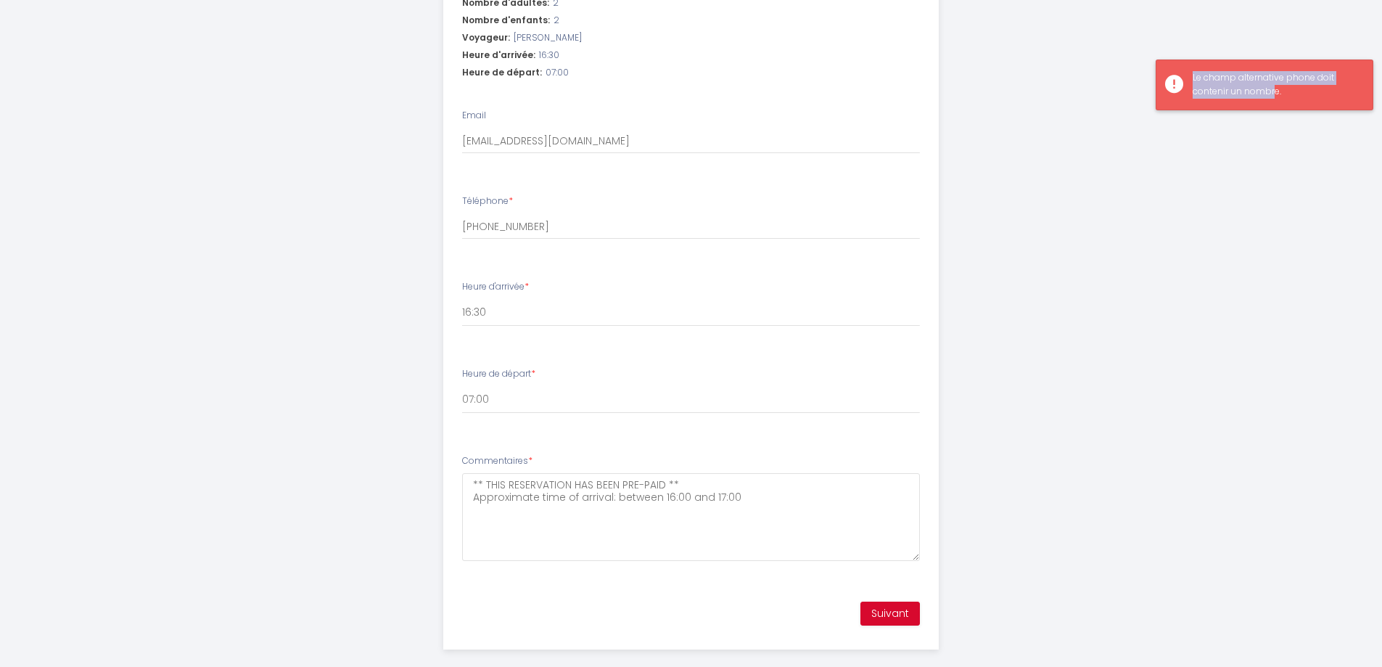
drag, startPoint x: 1191, startPoint y: 77, endPoint x: 1272, endPoint y: 93, distance: 82.1
click at [1272, 93] on div "Le champ alternative phone doit contenir un nombre." at bounding box center [1265, 84] width 218 height 51
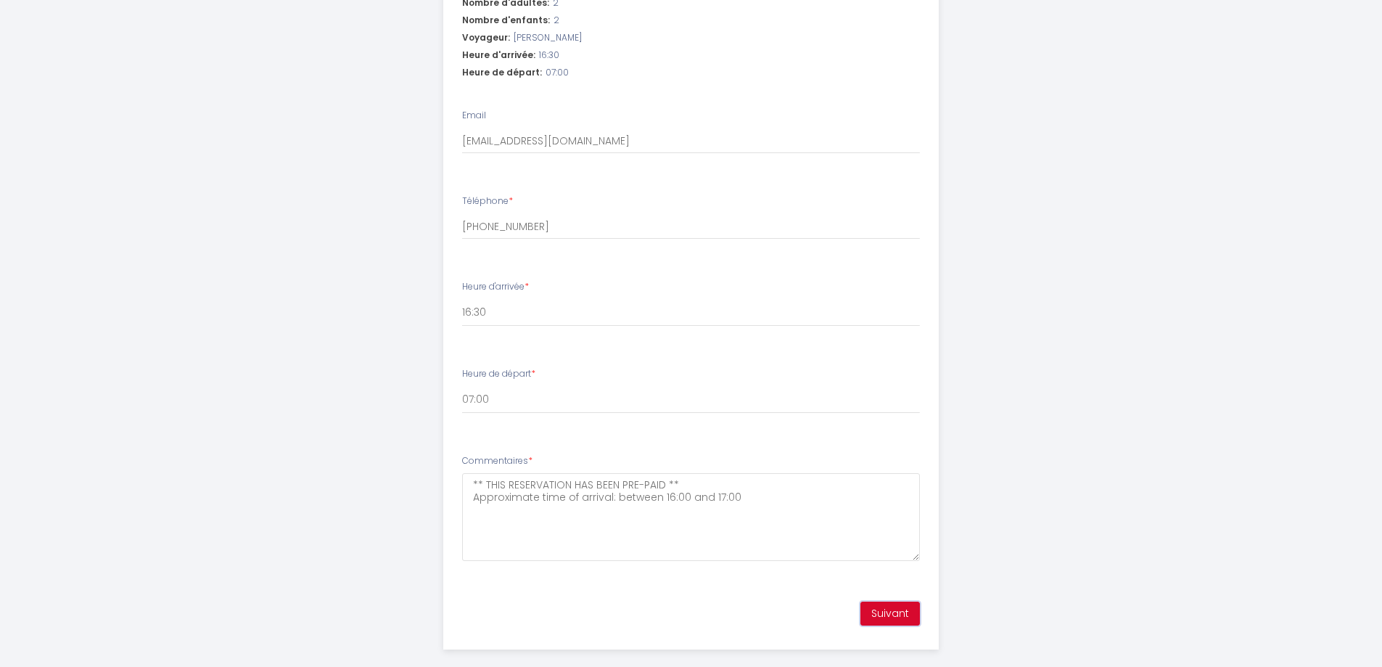
drag, startPoint x: 885, startPoint y: 593, endPoint x: 918, endPoint y: 550, distance: 54.8
click at [886, 601] on button "Suivant" at bounding box center [889, 613] width 59 height 25
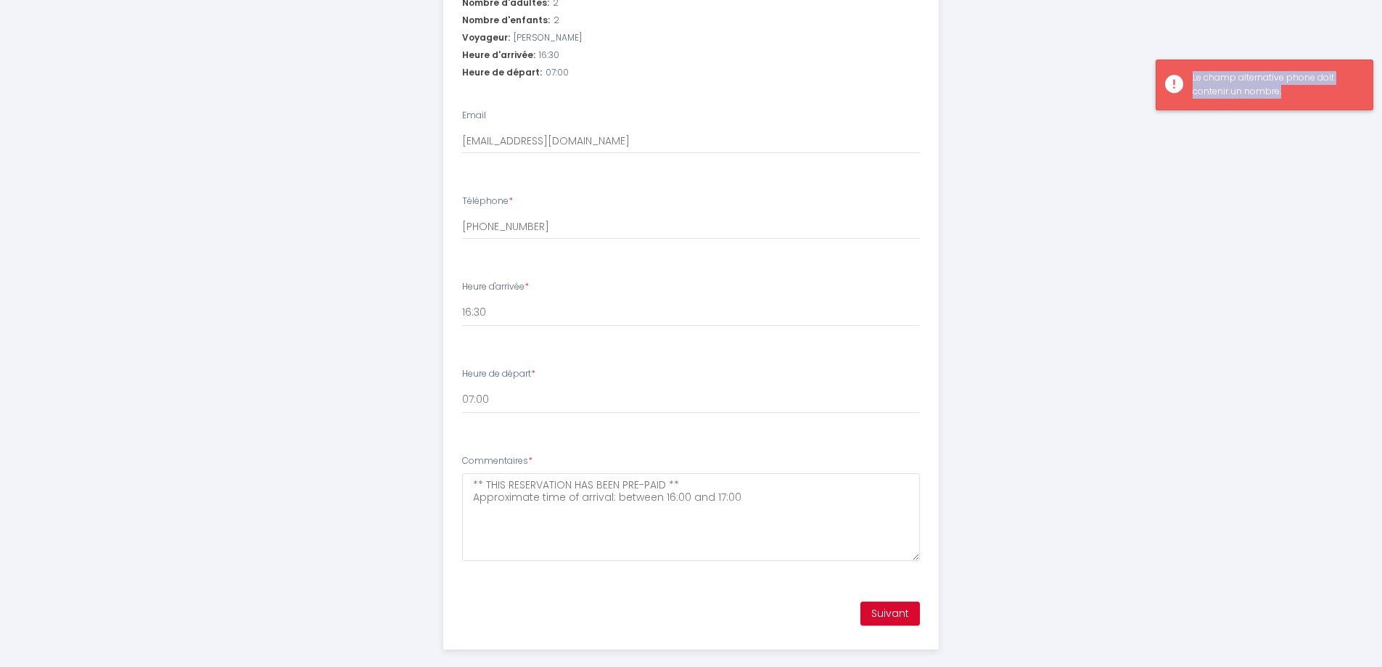
drag, startPoint x: 1193, startPoint y: 75, endPoint x: 1292, endPoint y: 78, distance: 98.7
click at [1312, 91] on div "Le champ alternative phone doit contenir un nombre." at bounding box center [1275, 85] width 165 height 28
copy div "Le champ alternative phone doit contenir un nombre."
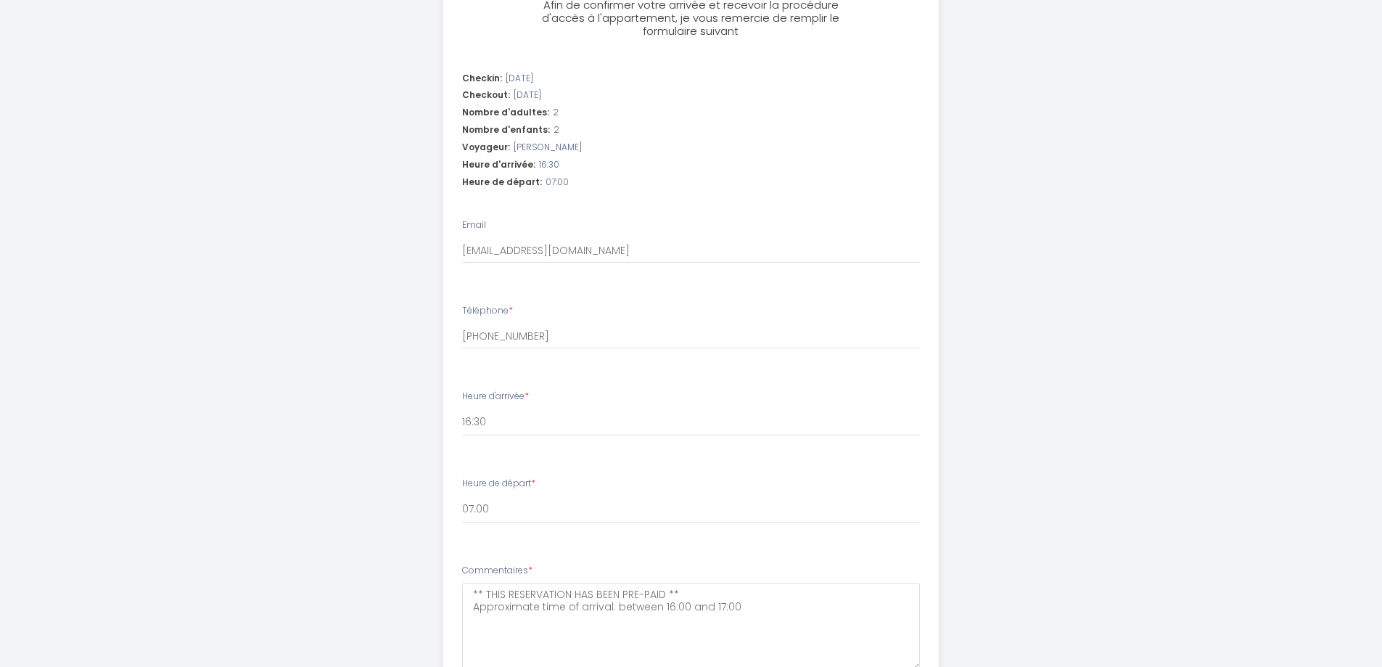
scroll to position [407, 0]
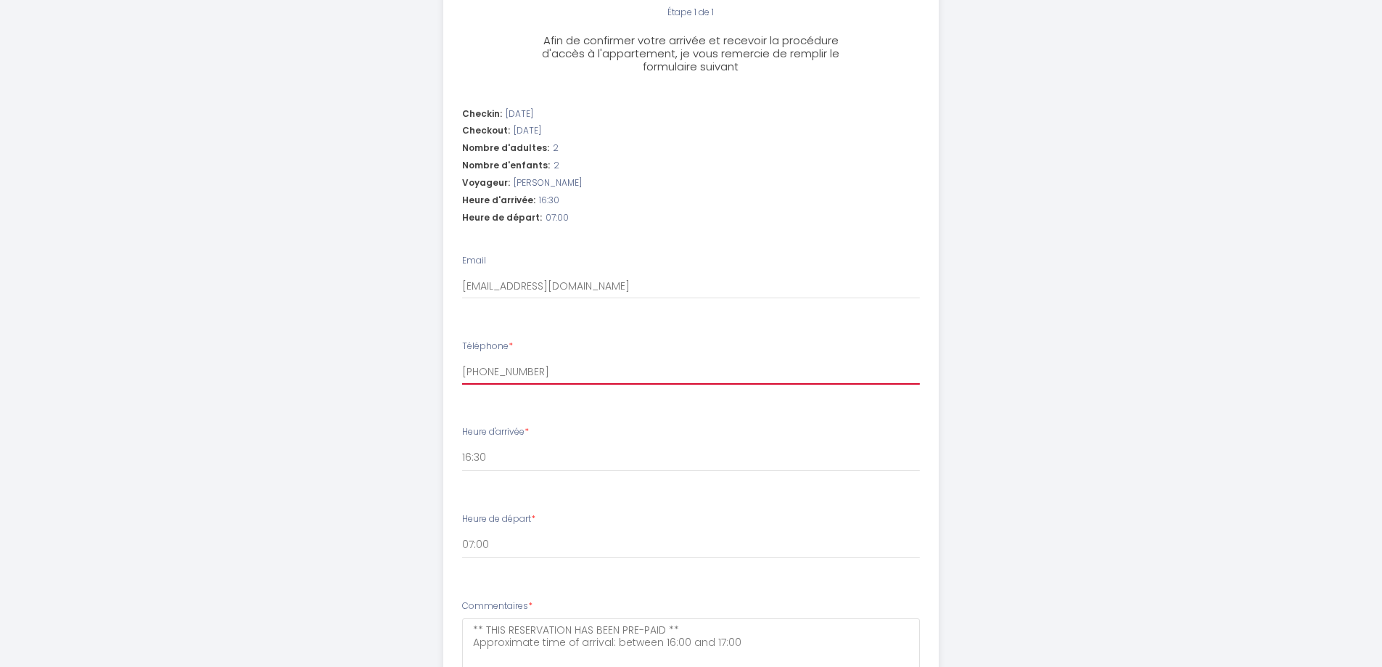
click at [569, 358] on input "[PHONE_NUMBER]" at bounding box center [691, 371] width 458 height 26
click at [511, 444] on select "16:00 16:30 17:00 17:30 18:00 18:30 19:00 19:30 20:00 20:30 21:00 21:30 22:00 2…" at bounding box center [691, 458] width 458 height 28
click at [325, 257] on div "Maison Nature, Jacuzzi, 10 min de Disneyland [GEOGRAPHIC_DATA] Étape 1 de 1 Afi…" at bounding box center [691, 212] width 743 height 1238
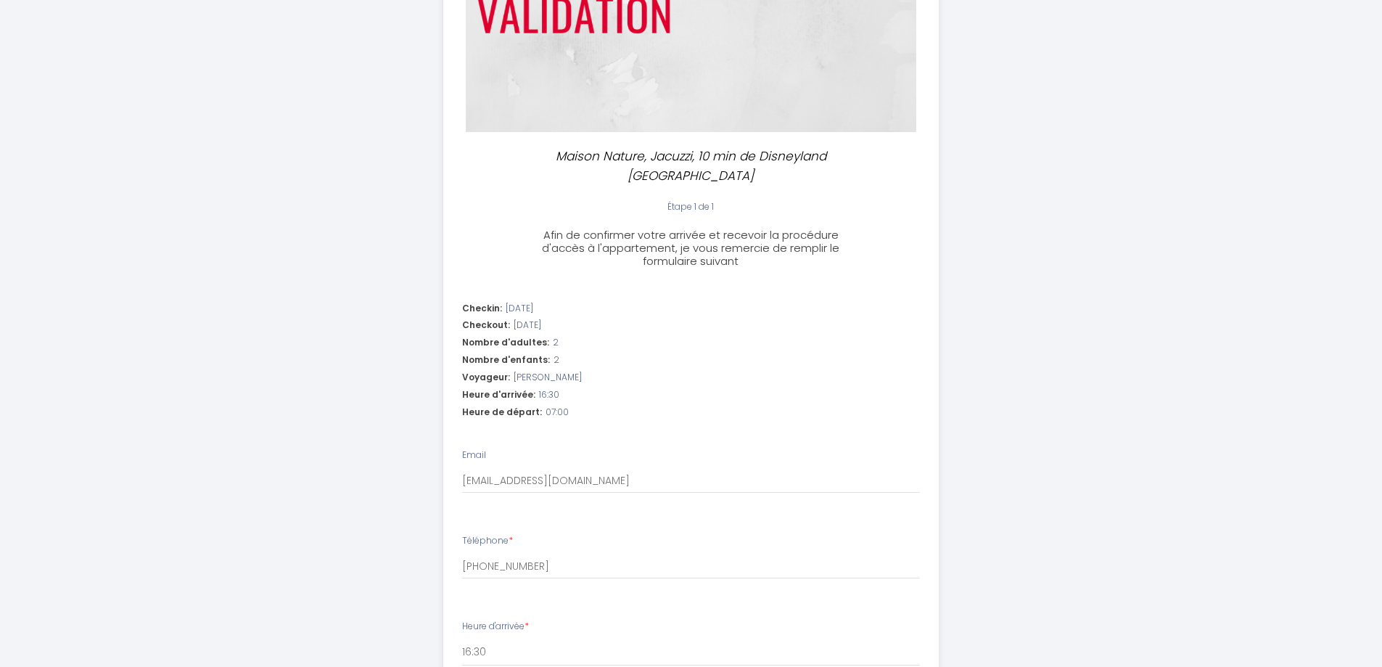
scroll to position [218, 0]
click at [485, 529] on label "Téléphone *" at bounding box center [487, 536] width 51 height 14
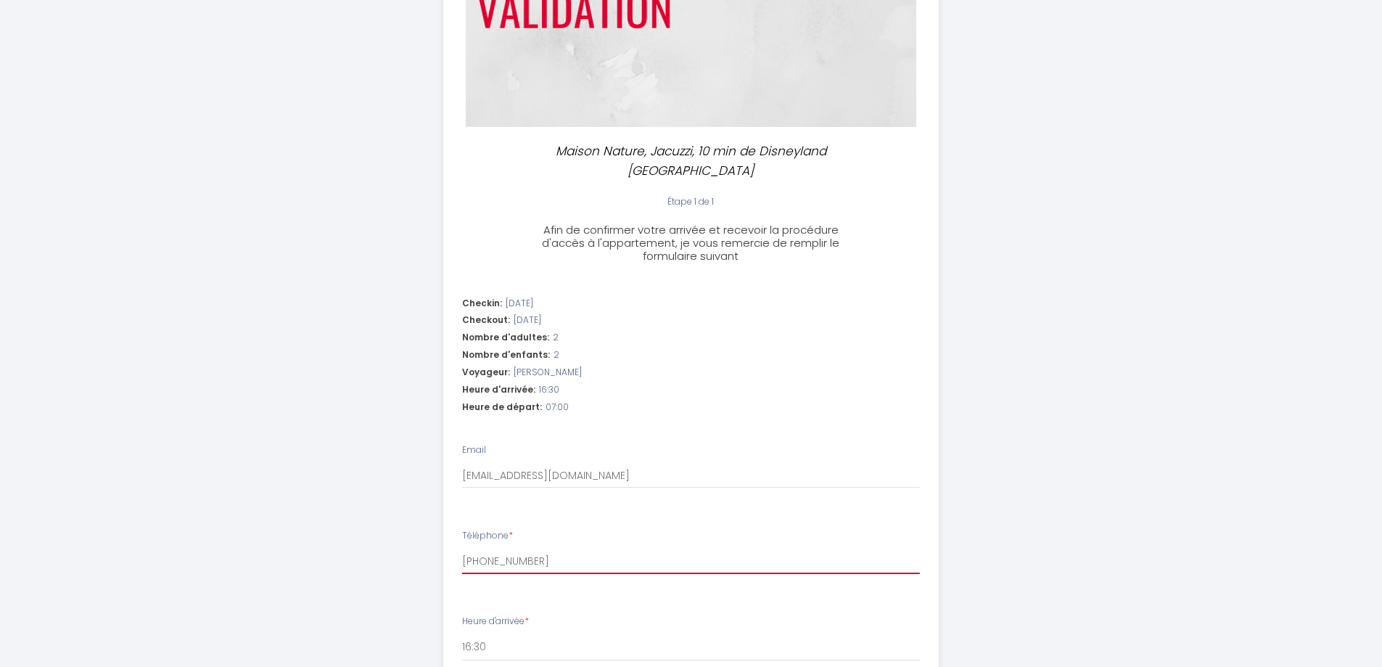
click at [485, 548] on input "[PHONE_NUMBER]" at bounding box center [691, 561] width 458 height 26
click at [492, 572] on li "Téléphone * [PHONE_NUMBER]" at bounding box center [691, 558] width 494 height 77
click at [492, 569] on li "Téléphone * [PHONE_NUMBER]" at bounding box center [691, 558] width 494 height 77
click at [612, 548] on input "[PHONE_NUMBER]" at bounding box center [691, 561] width 458 height 26
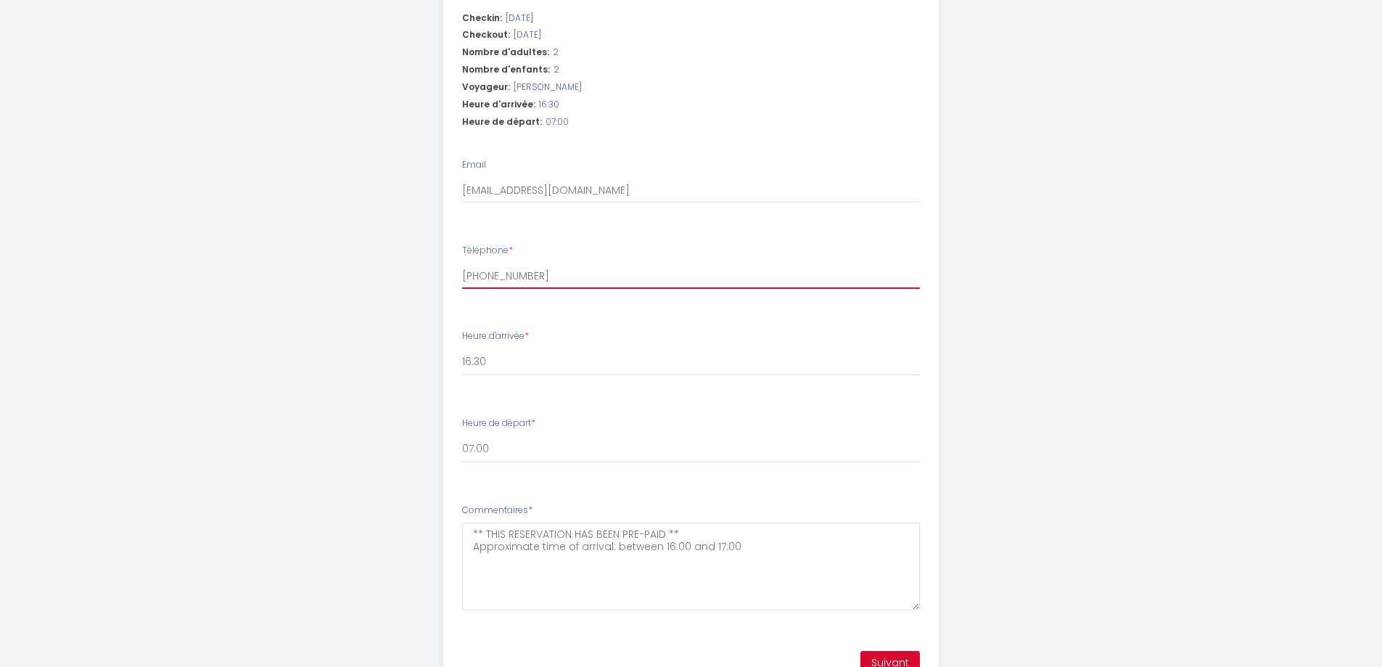
scroll to position [508, 0]
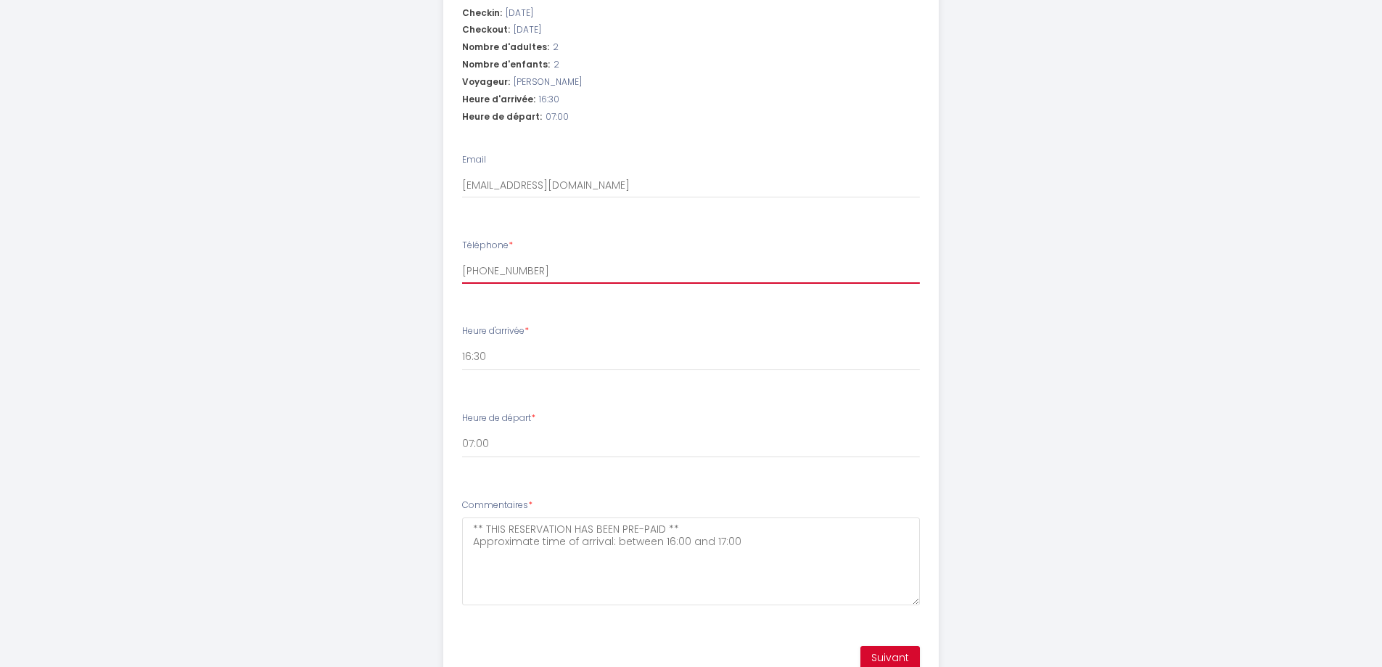
drag, startPoint x: 487, startPoint y: 252, endPoint x: 540, endPoint y: 245, distance: 54.2
click at [486, 258] on input "[PHONE_NUMBER]" at bounding box center [691, 271] width 458 height 26
type input "[PHONE_NUMBER]"
drag, startPoint x: 892, startPoint y: 625, endPoint x: 905, endPoint y: 658, distance: 35.2
click at [893, 637] on div "Suivant" at bounding box center [691, 658] width 494 height 42
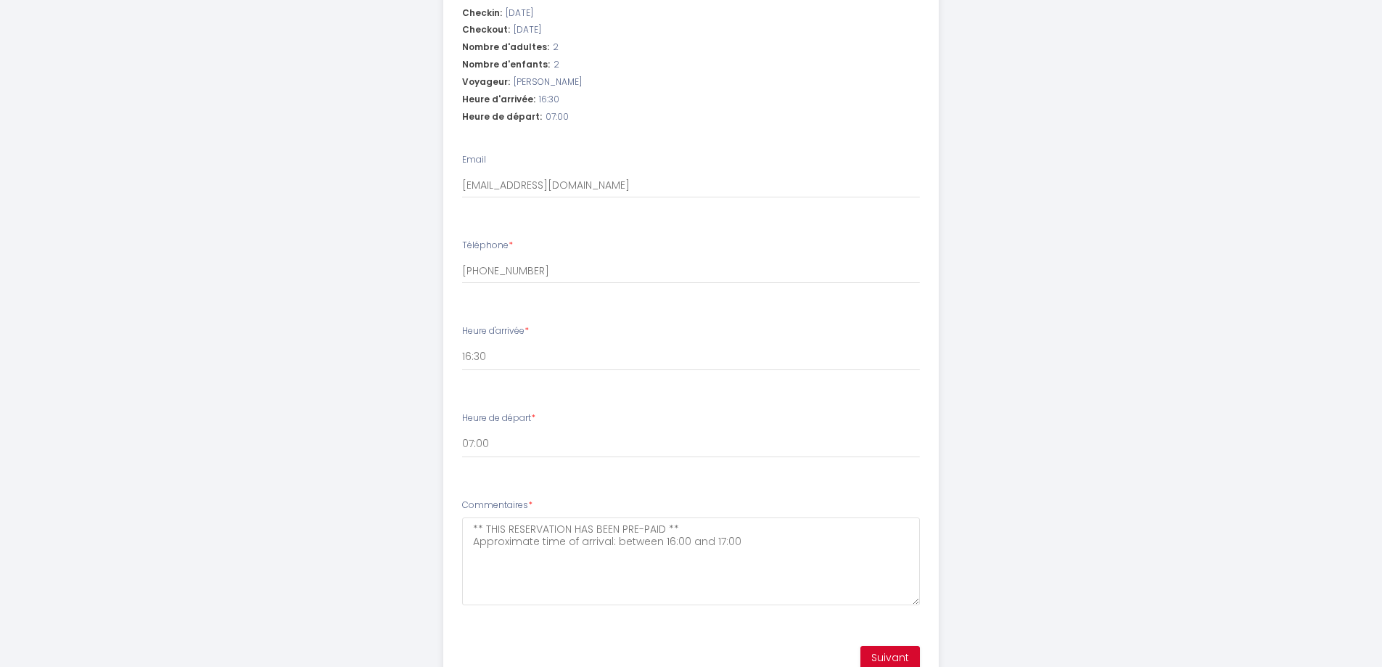
click at [905, 662] on div "Maison Nature, Jacuzzi, 10 min de Disneyland [GEOGRAPHIC_DATA] Étape 1 de 1 Afi…" at bounding box center [690, 110] width 495 height 1165
click at [902, 646] on button "Suivant" at bounding box center [889, 658] width 59 height 25
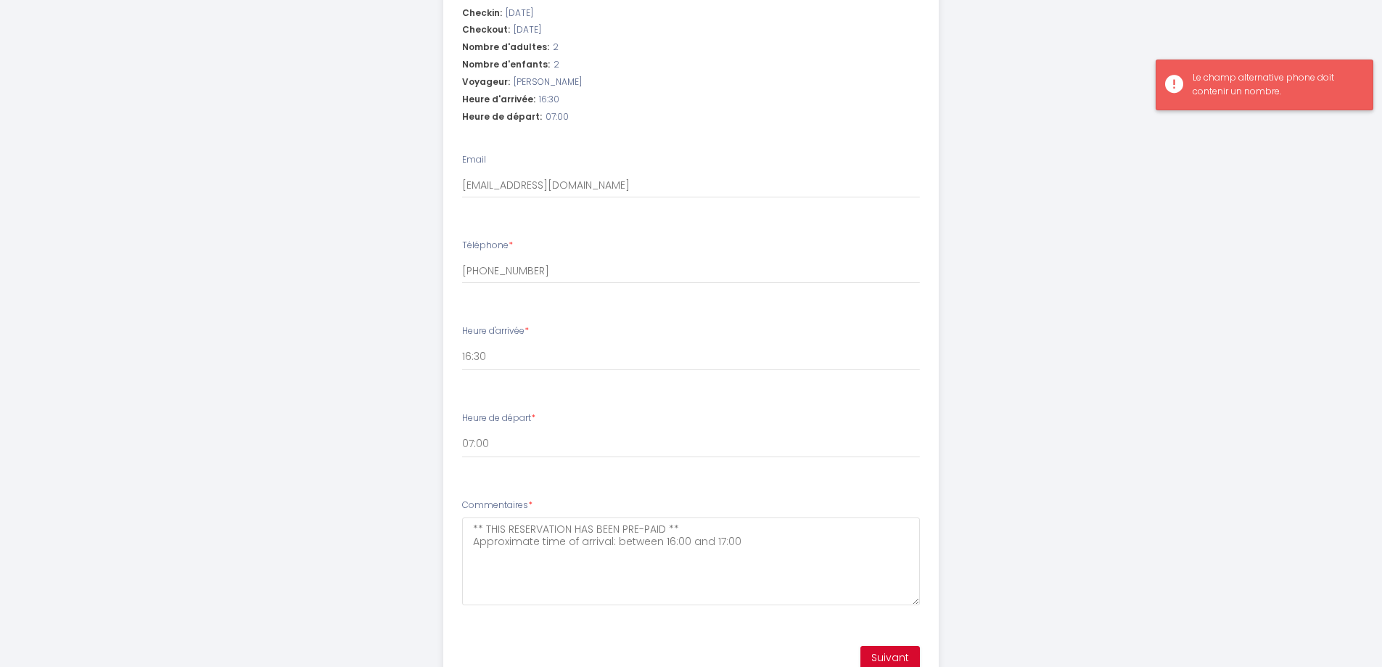
click at [1168, 85] on div "Le champ alternative phone doit contenir un nombre." at bounding box center [1265, 84] width 218 height 51
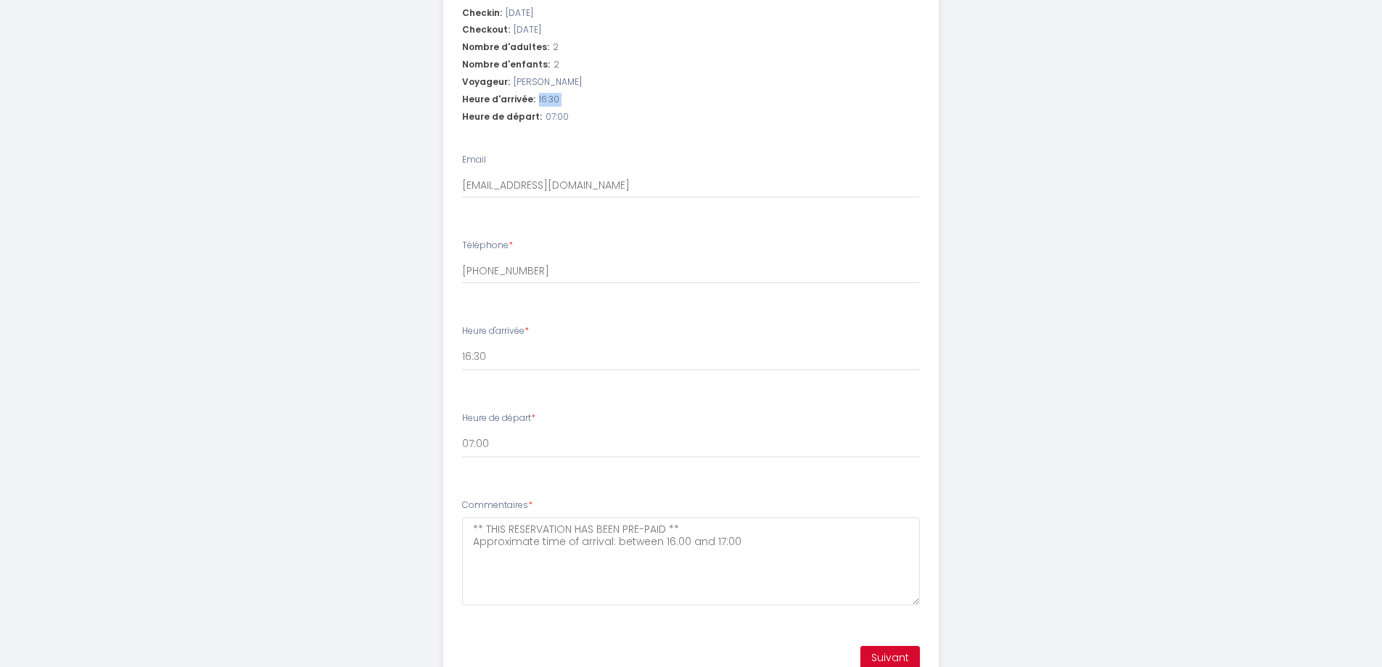
click at [1168, 85] on div "Maison Nature, Jacuzzi, 10 min de Disneyland [GEOGRAPHIC_DATA] Étape 1 de 1 Afi…" at bounding box center [691, 111] width 1382 height 1238
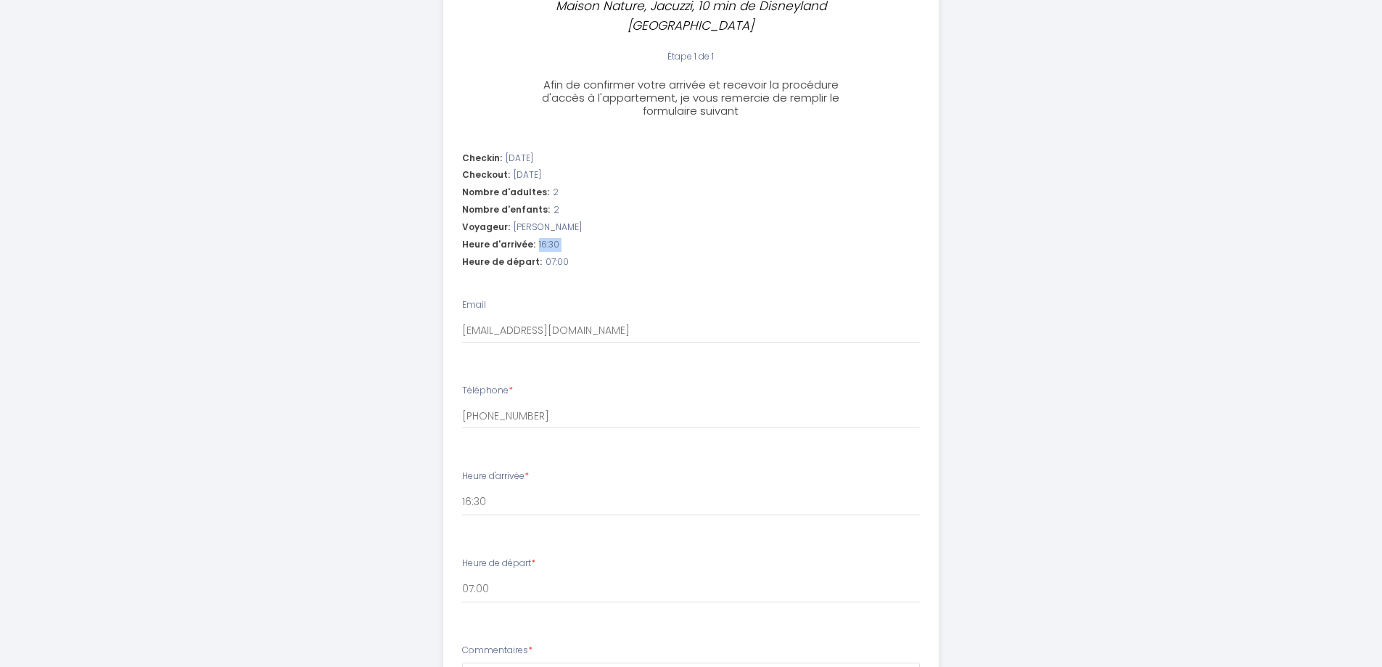
scroll to position [435, 0]
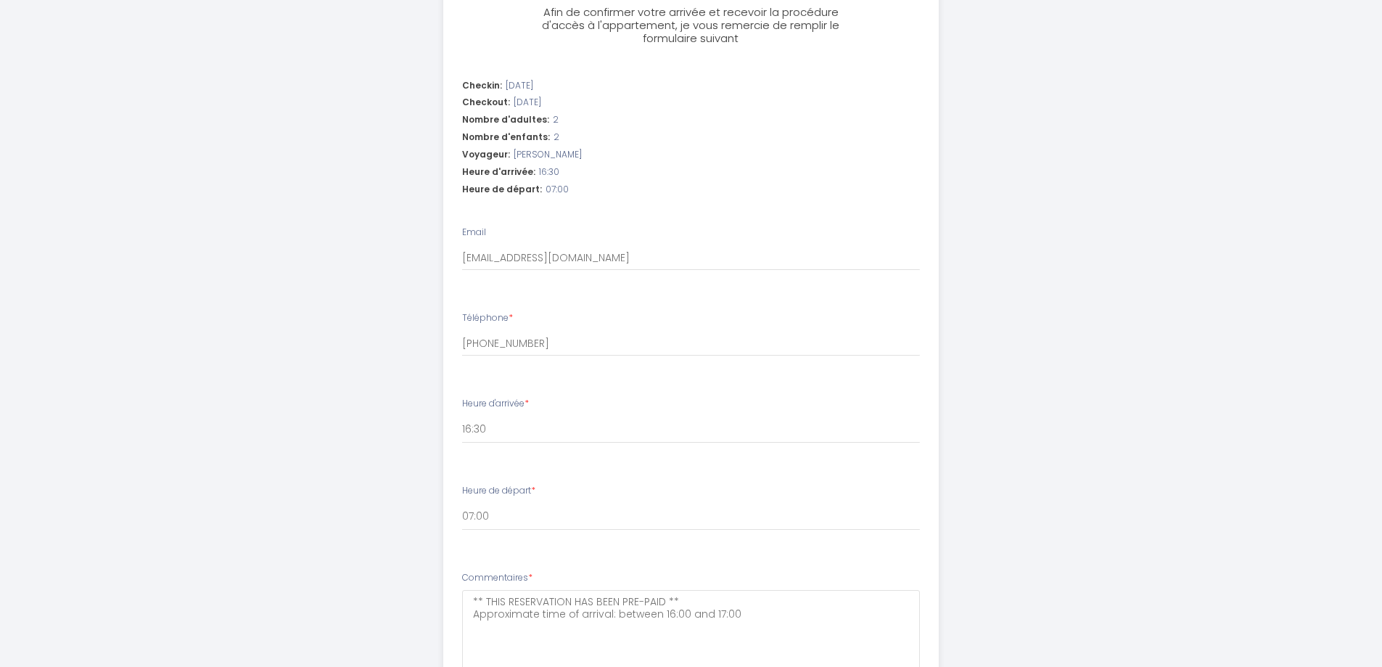
drag, startPoint x: 963, startPoint y: 160, endPoint x: 766, endPoint y: 168, distance: 197.4
click at [953, 161] on div "Maison Nature, Jacuzzi, 10 min de Disneyland [GEOGRAPHIC_DATA] Étape 1 de 1 Afi…" at bounding box center [691, 184] width 743 height 1238
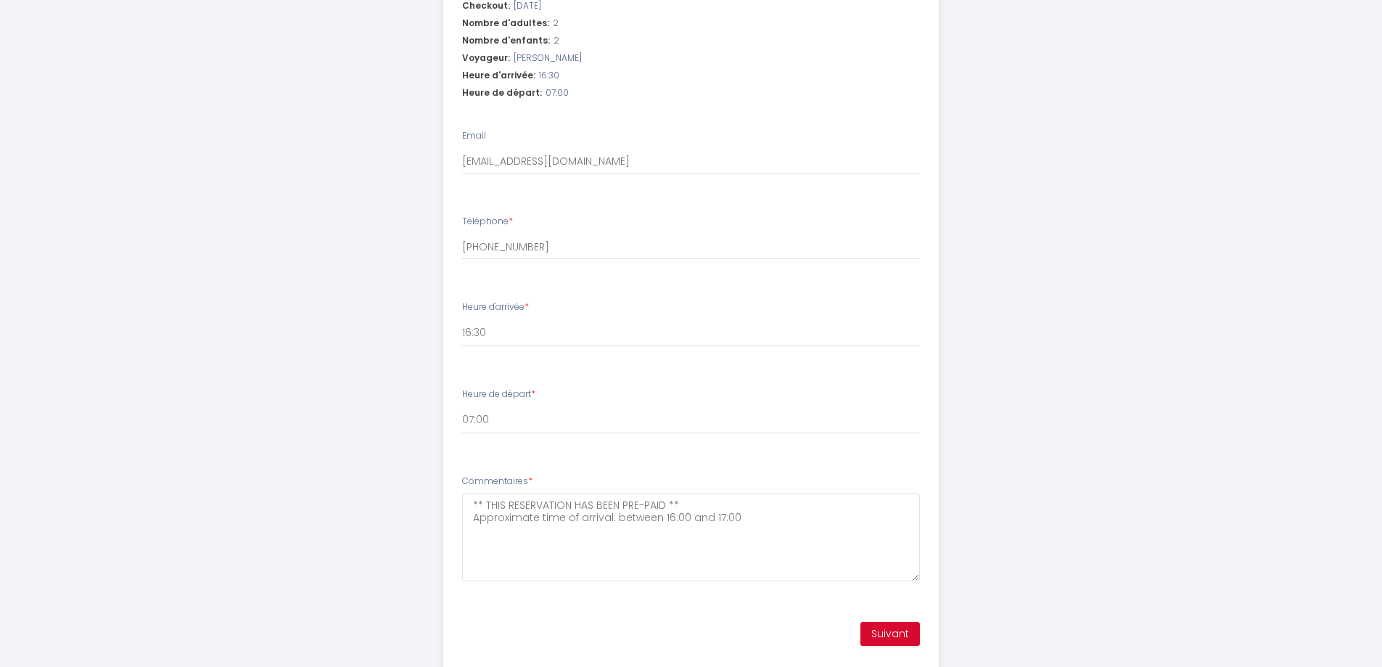
scroll to position [552, 0]
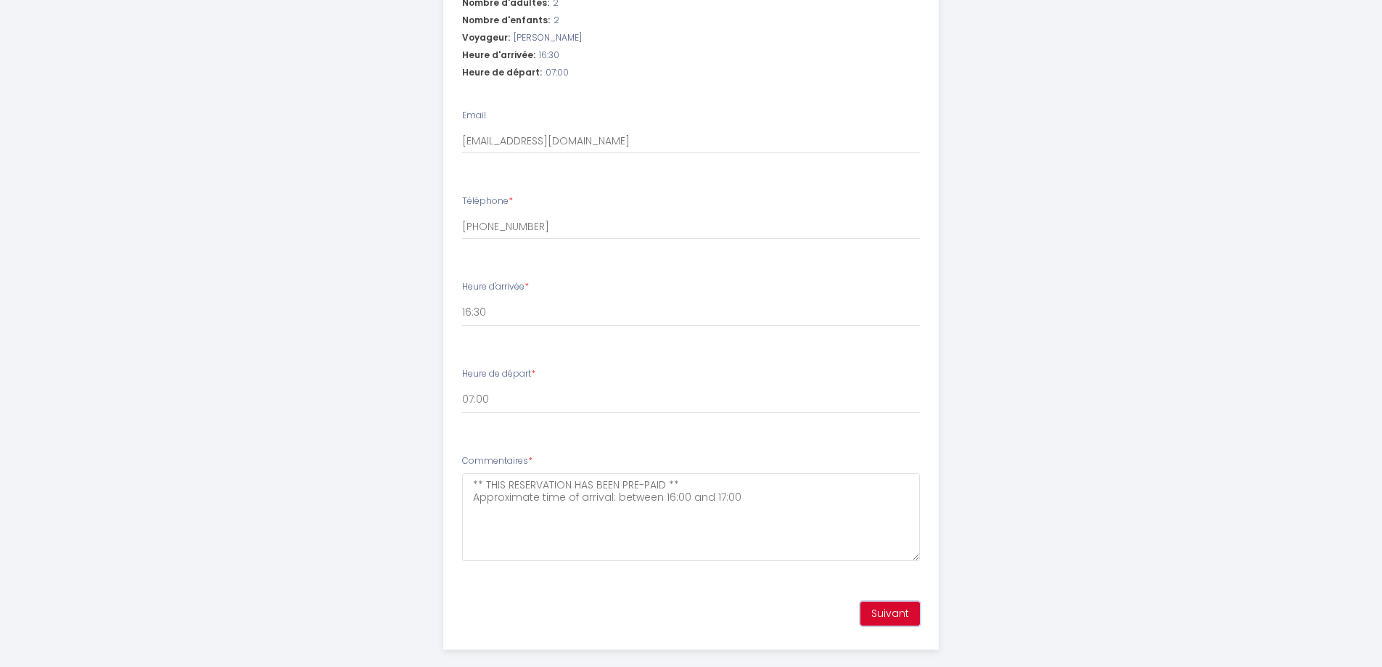
click at [902, 601] on button "Suivant" at bounding box center [889, 613] width 59 height 25
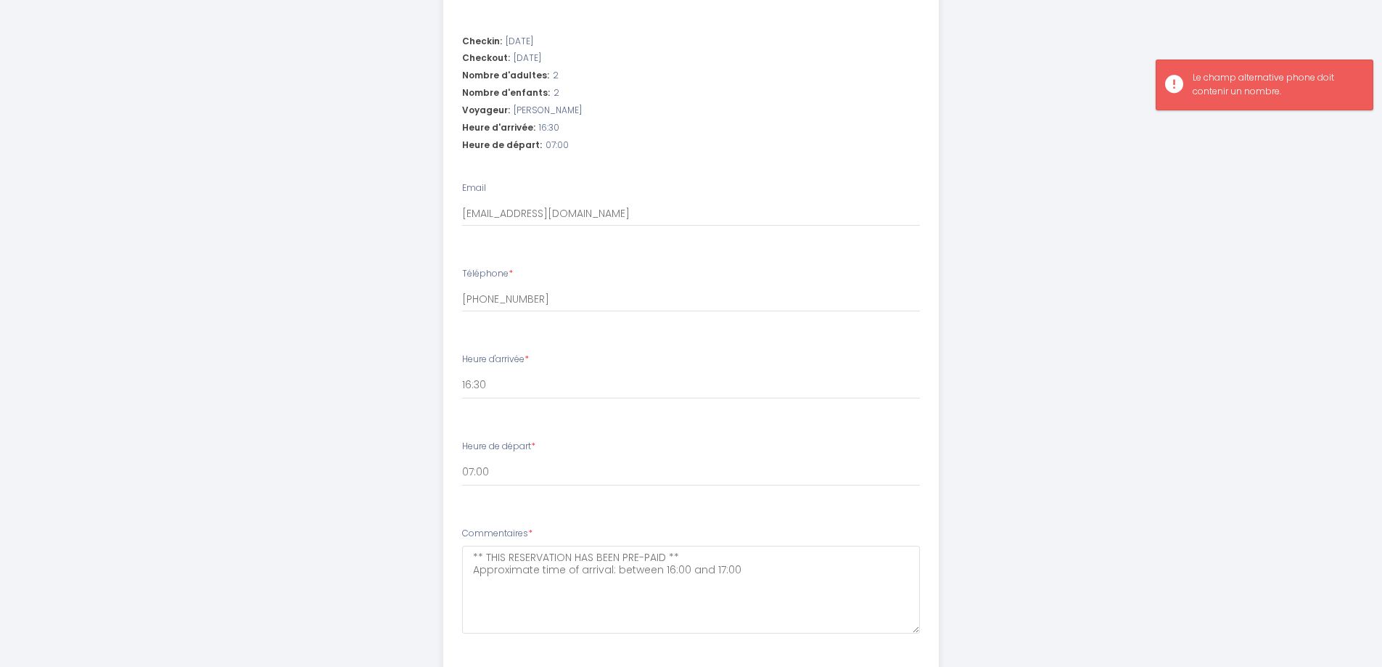
scroll to position [407, 0]
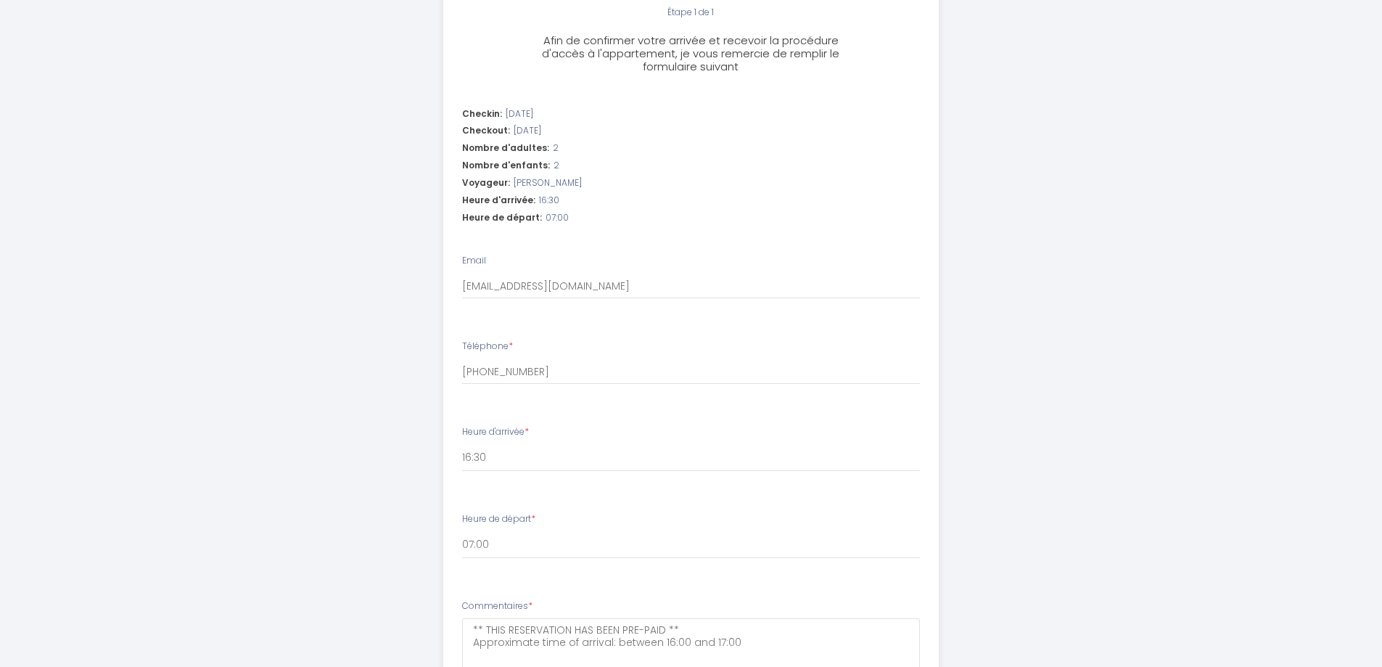
click at [152, 275] on div "Maison Nature, Jacuzzi, 10 min de Disneyland [GEOGRAPHIC_DATA] Étape 1 de 1 Afi…" at bounding box center [691, 212] width 1382 height 1238
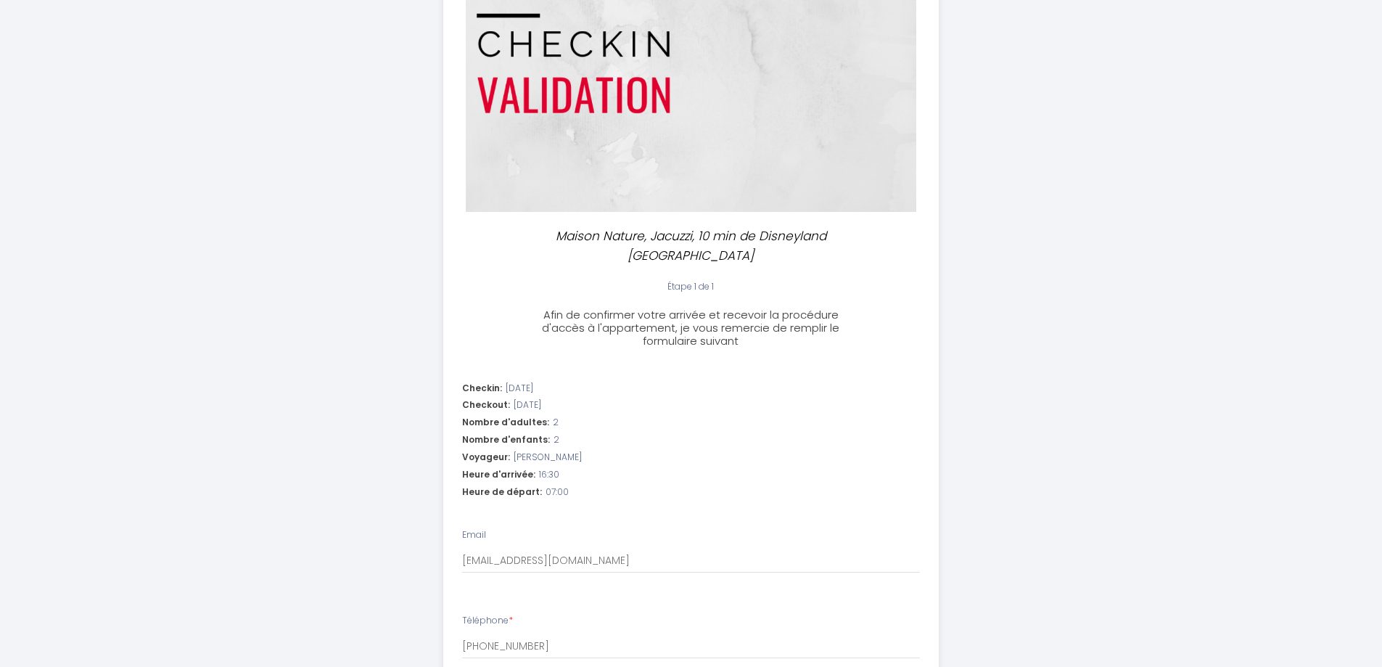
scroll to position [145, 0]
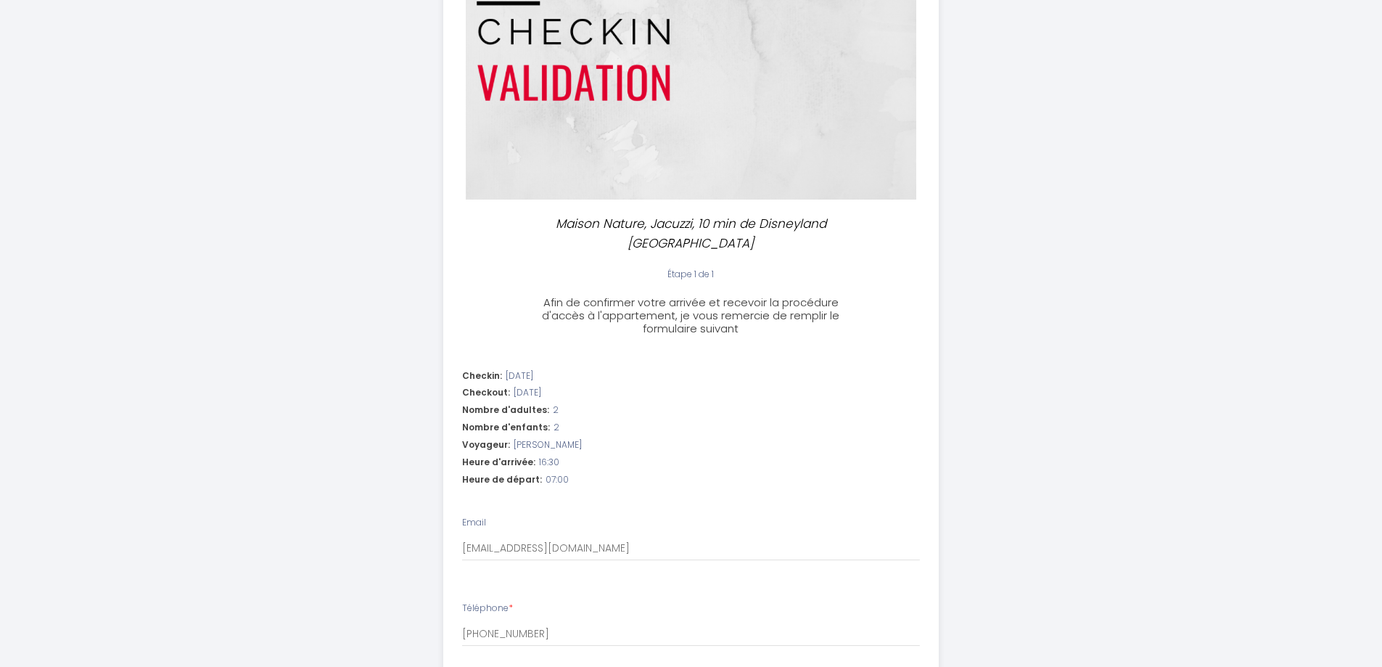
click at [502, 571] on ul "Checkin: [DATE] Checkout: [DATE] Nombre d'adultes: 2 Nombre d'enfants: 2 Voyage…" at bounding box center [691, 676] width 494 height 630
click at [495, 601] on div "Téléphone * [PHONE_NUMBER]" at bounding box center [691, 623] width 458 height 45
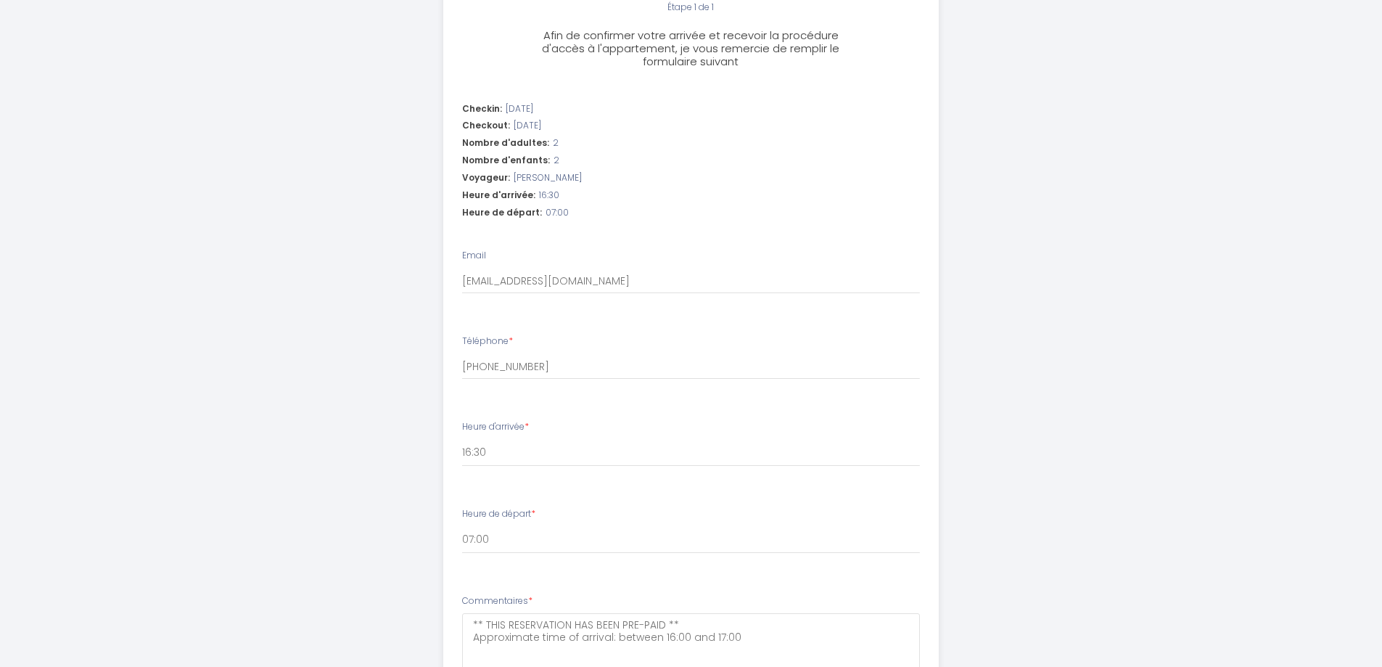
scroll to position [435, 0]
